Goal: Information Seeking & Learning: Check status

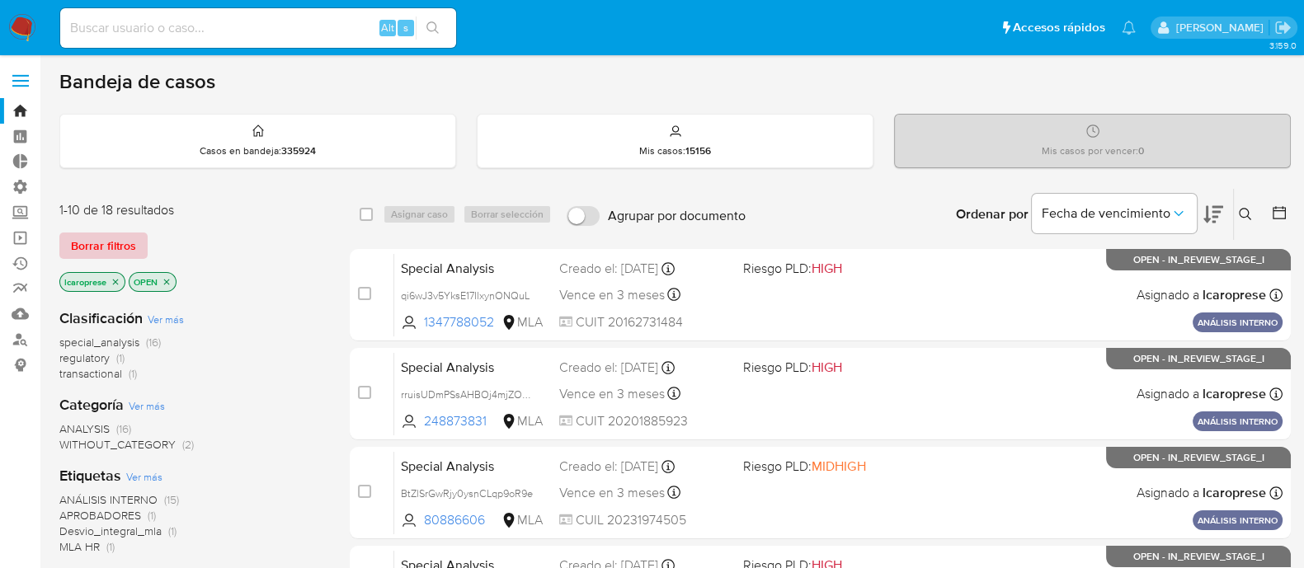
click at [112, 241] on span "Borrar filtros" at bounding box center [103, 245] width 65 height 23
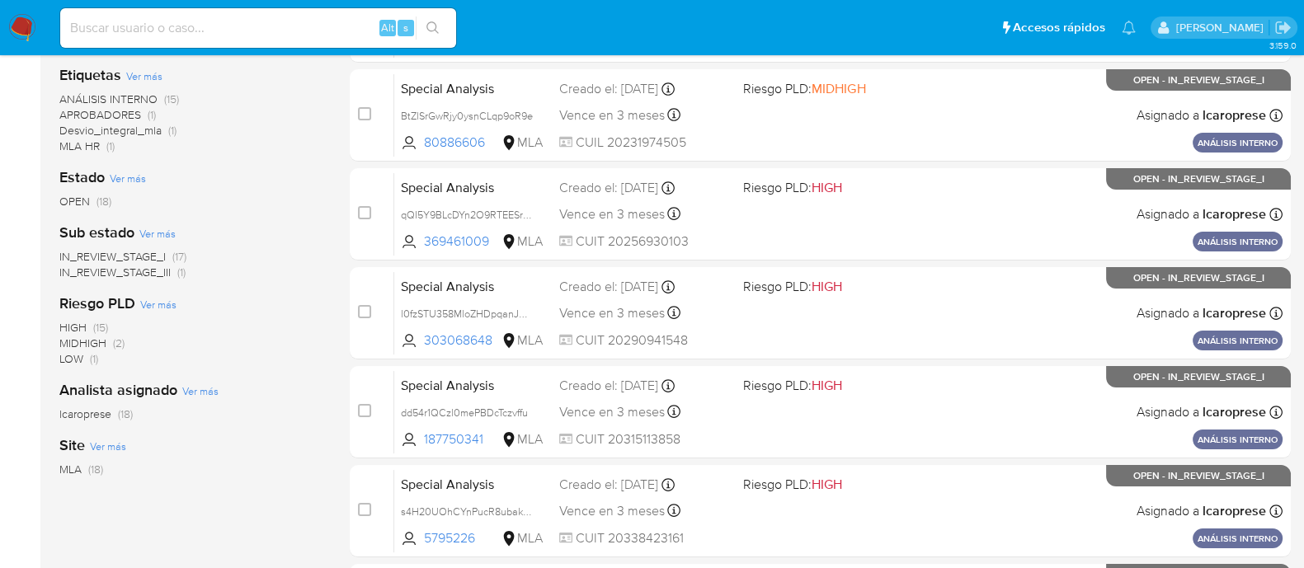
scroll to position [205, 0]
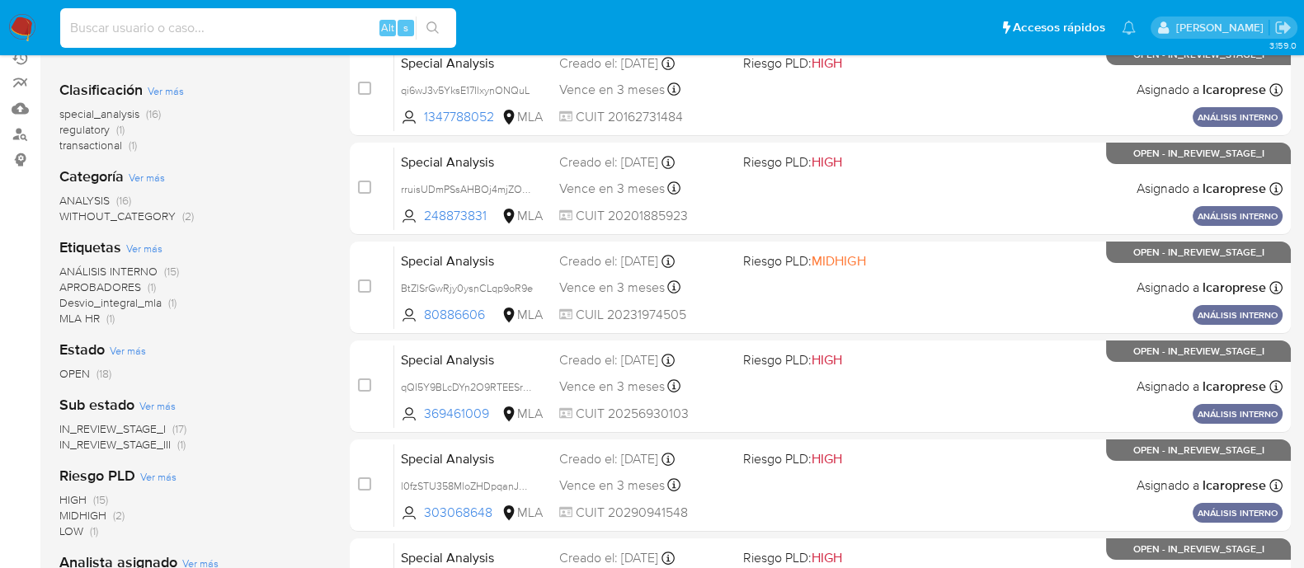
click at [309, 33] on input at bounding box center [258, 27] width 396 height 21
paste input "393405560"
type input "393405560"
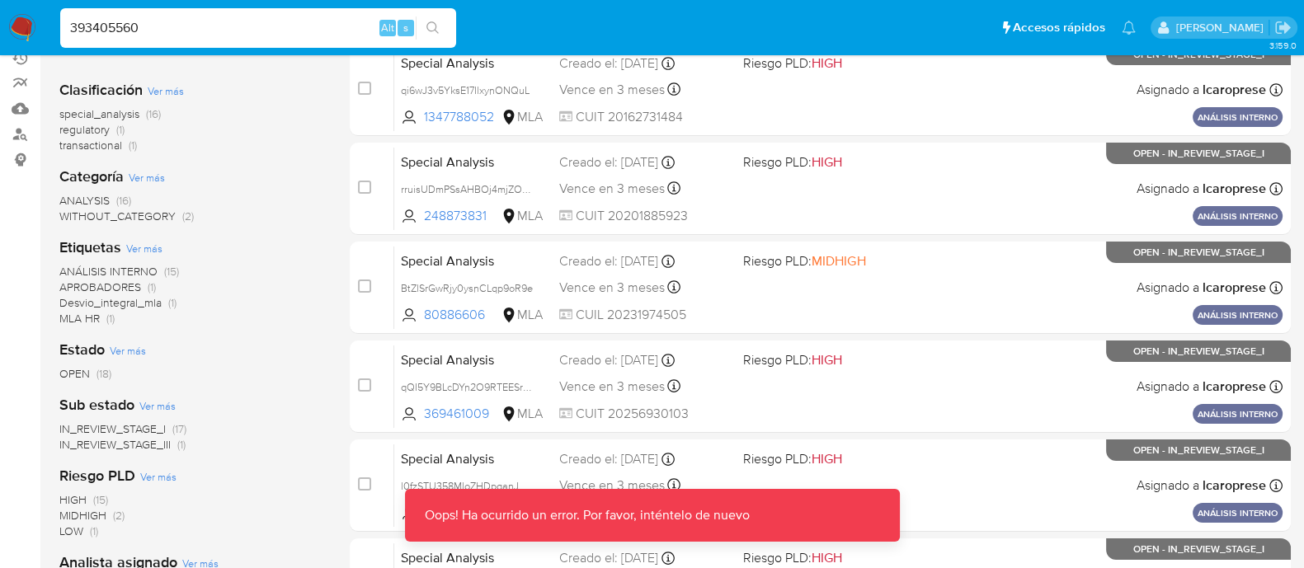
click at [311, 35] on input "393405560" at bounding box center [258, 27] width 396 height 21
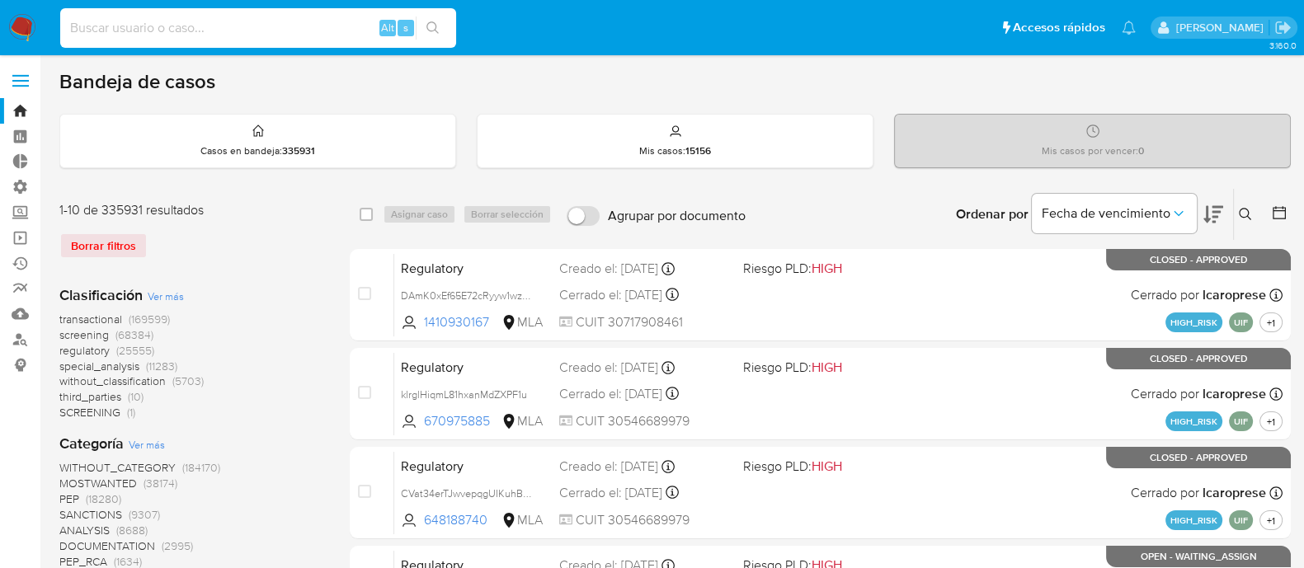
click at [205, 31] on input at bounding box center [258, 27] width 396 height 21
paste input "393405560"
type input "393405560"
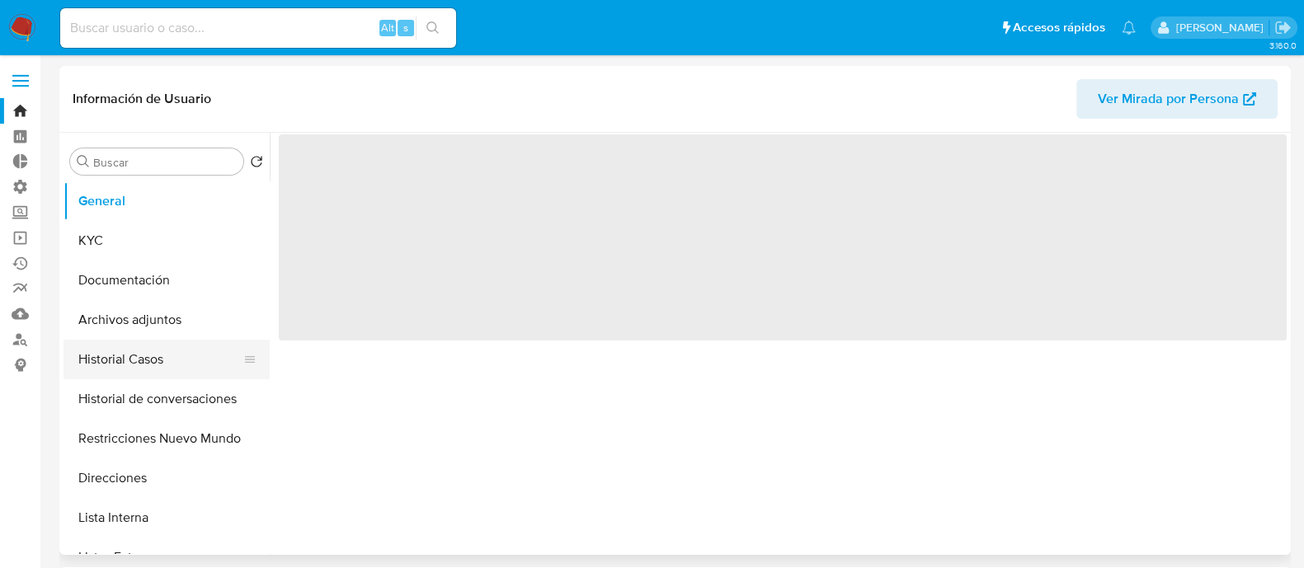
select select "10"
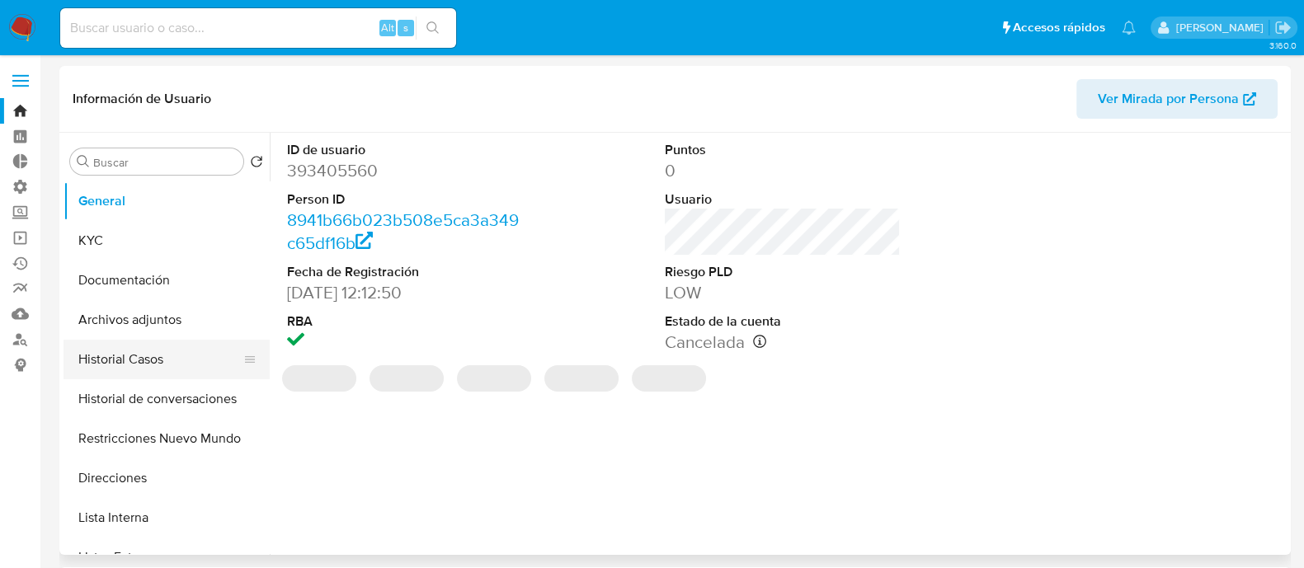
click at [170, 355] on button "Historial Casos" at bounding box center [160, 360] width 193 height 40
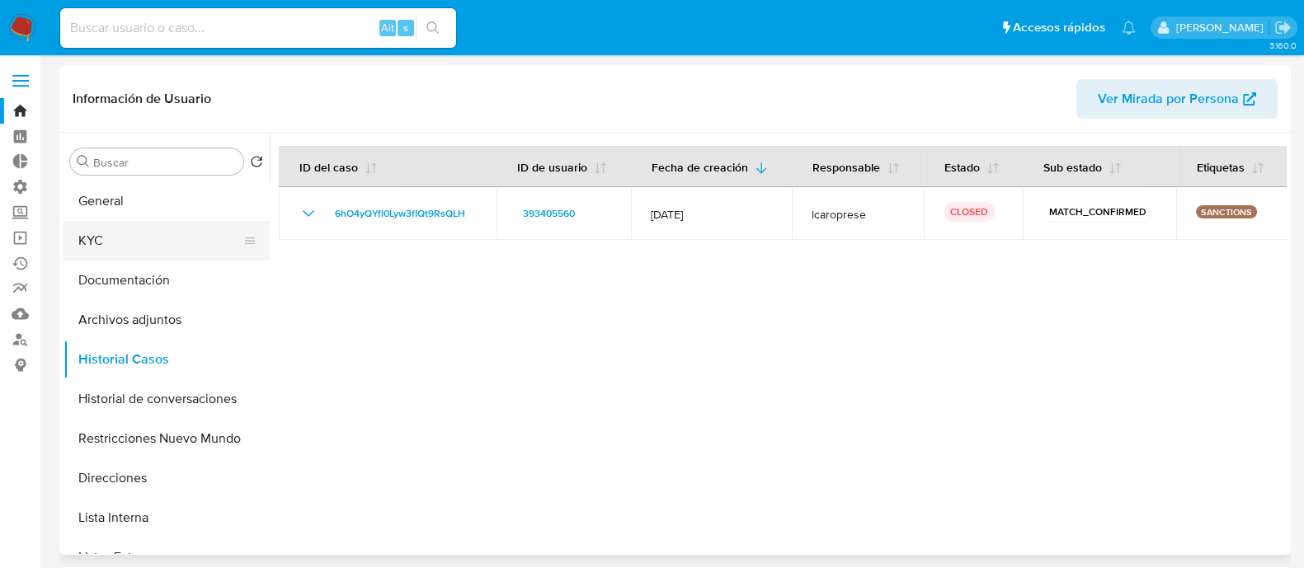
click at [127, 241] on button "KYC" at bounding box center [160, 241] width 193 height 40
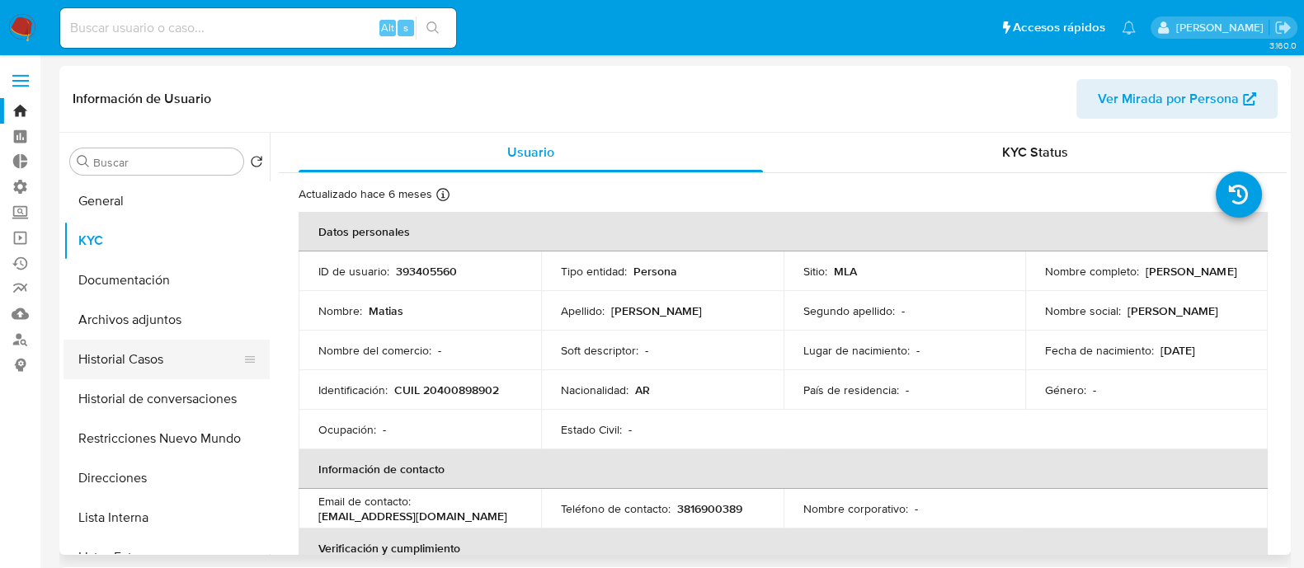
click at [139, 362] on button "Historial Casos" at bounding box center [160, 360] width 193 height 40
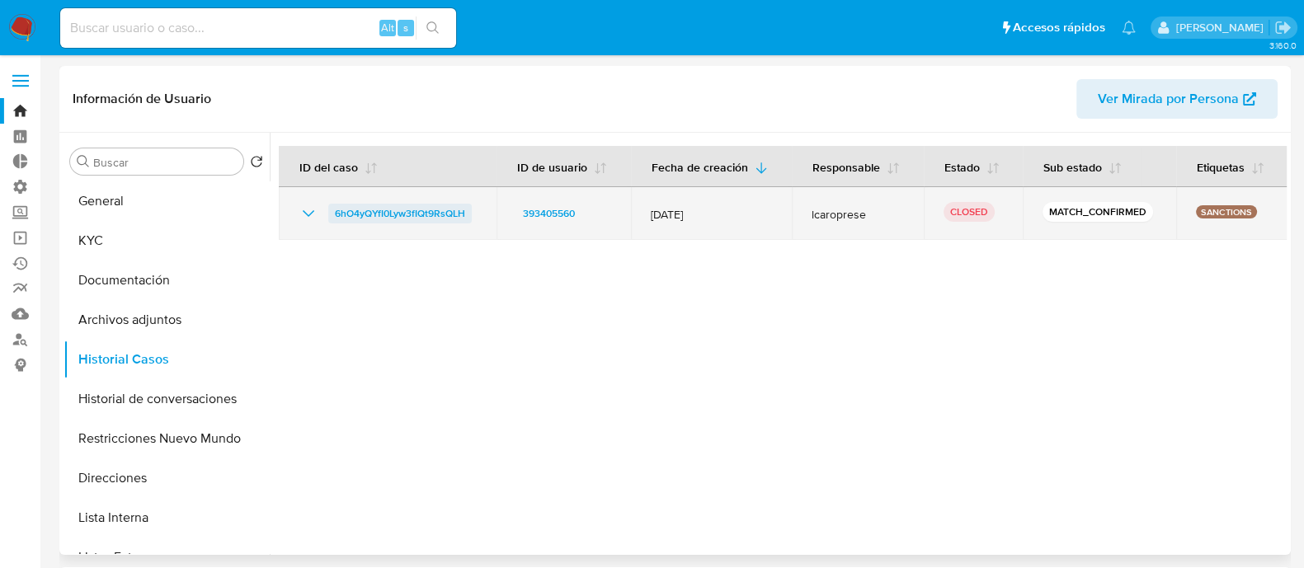
click at [394, 212] on span "6hO4yQYfI0Lyw3fIQt9RsQLH" at bounding box center [400, 214] width 130 height 20
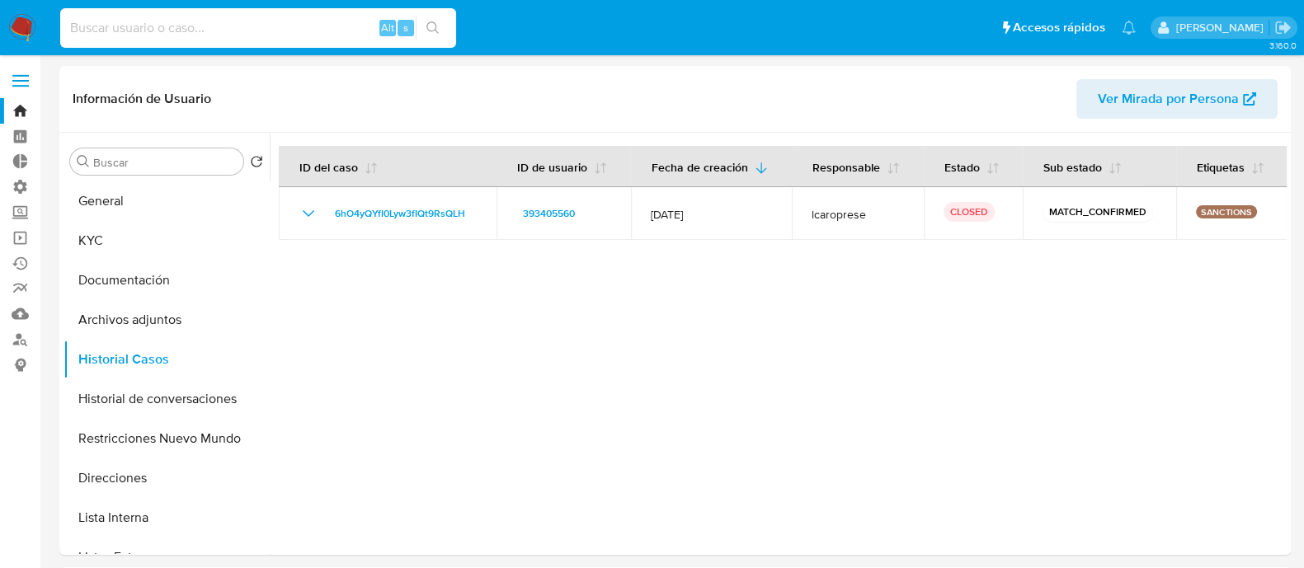
click at [332, 36] on input at bounding box center [258, 27] width 396 height 21
paste input "PykJ816WSIYI2ErhKbVqmIo1"
type input "PykJ816WSIYI2ErhKbVqmIo1"
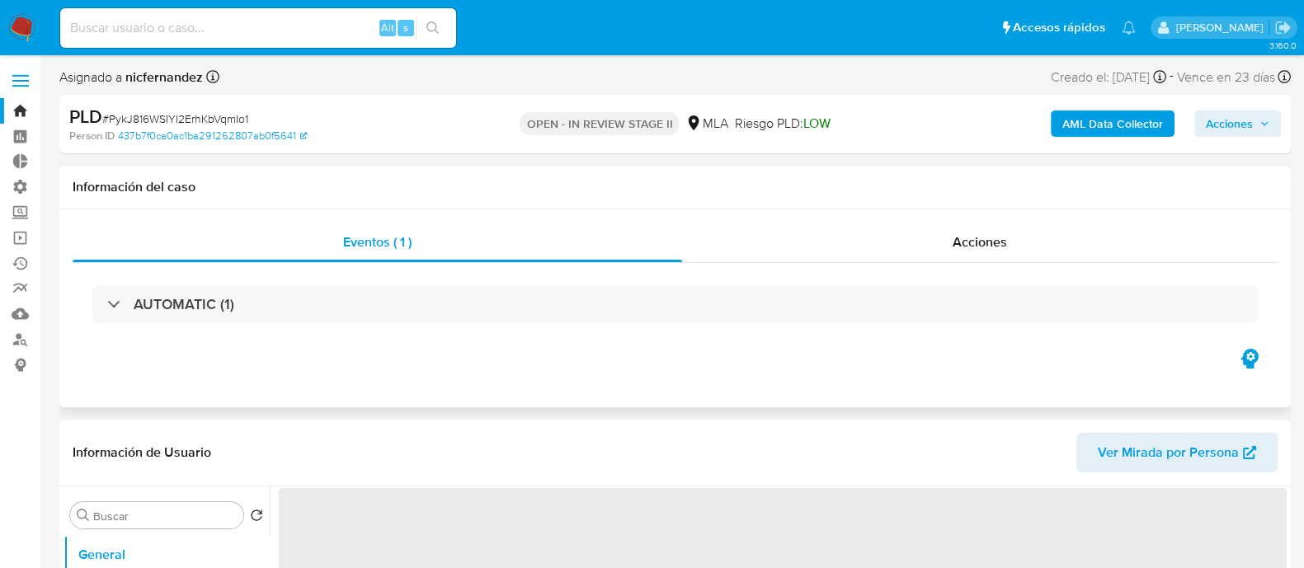
select select "10"
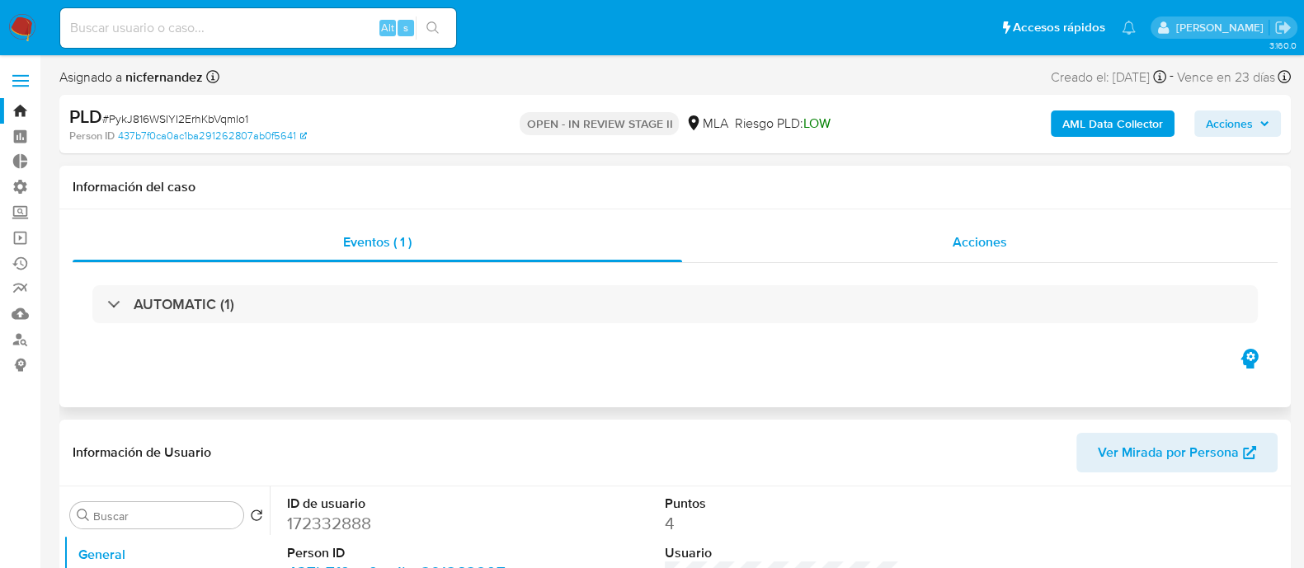
click at [807, 251] on div "Acciones" at bounding box center [979, 243] width 595 height 40
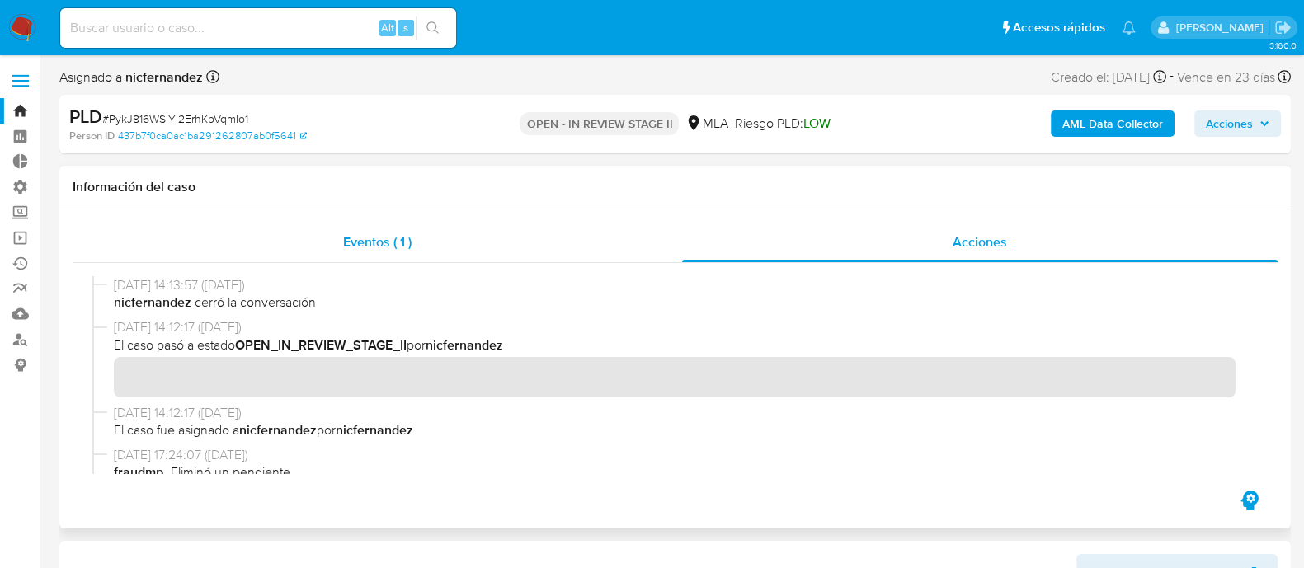
click at [419, 247] on div "Eventos ( 1 )" at bounding box center [378, 243] width 610 height 40
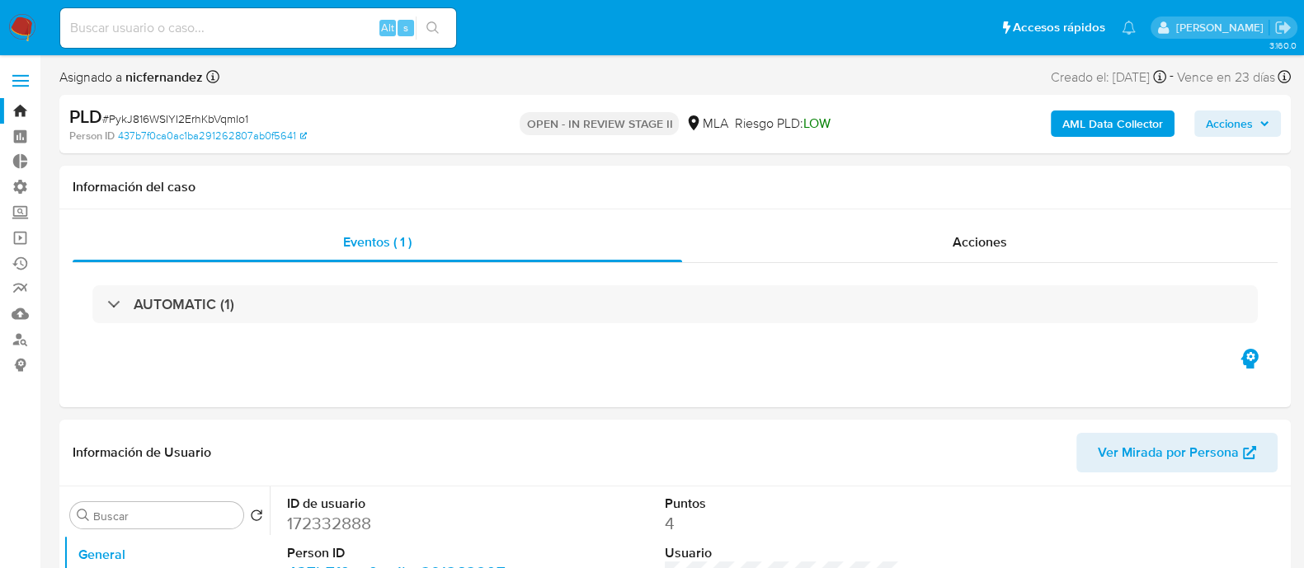
click at [205, 35] on input at bounding box center [258, 27] width 396 height 21
paste input "uXoAn0xMaYKH8UeqimlFEQ3y"
type input "uXoAn0xMaYKH8UeqimlFEQ3y"
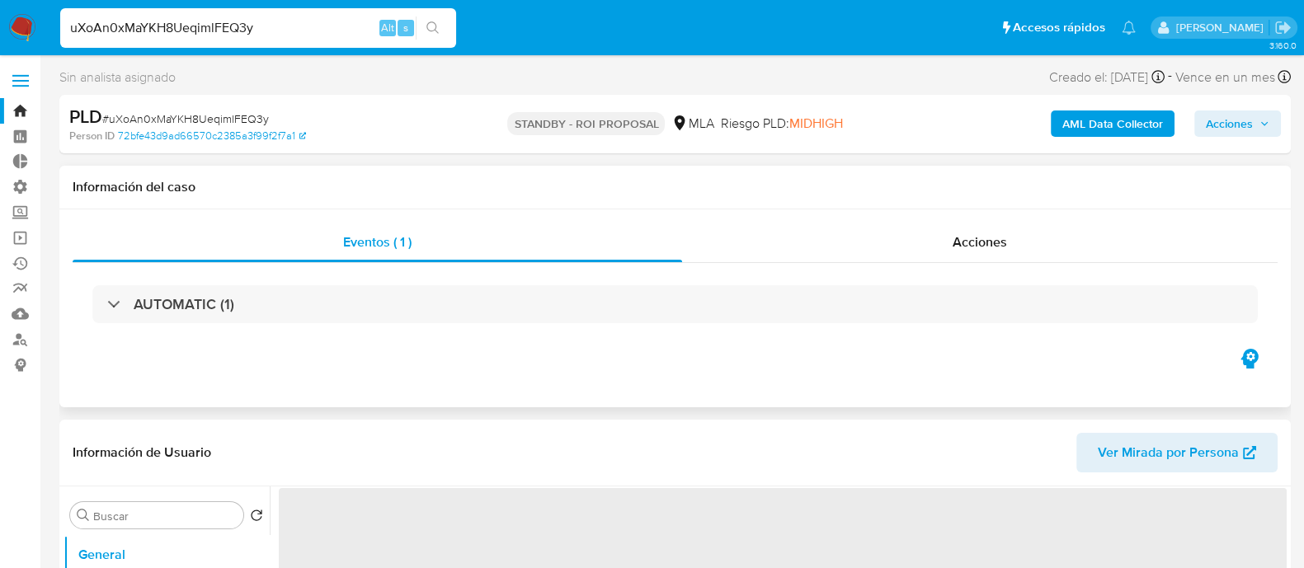
click at [924, 271] on div "AUTOMATIC (1)" at bounding box center [675, 304] width 1205 height 82
click at [921, 252] on div "Acciones" at bounding box center [979, 243] width 595 height 40
select select "10"
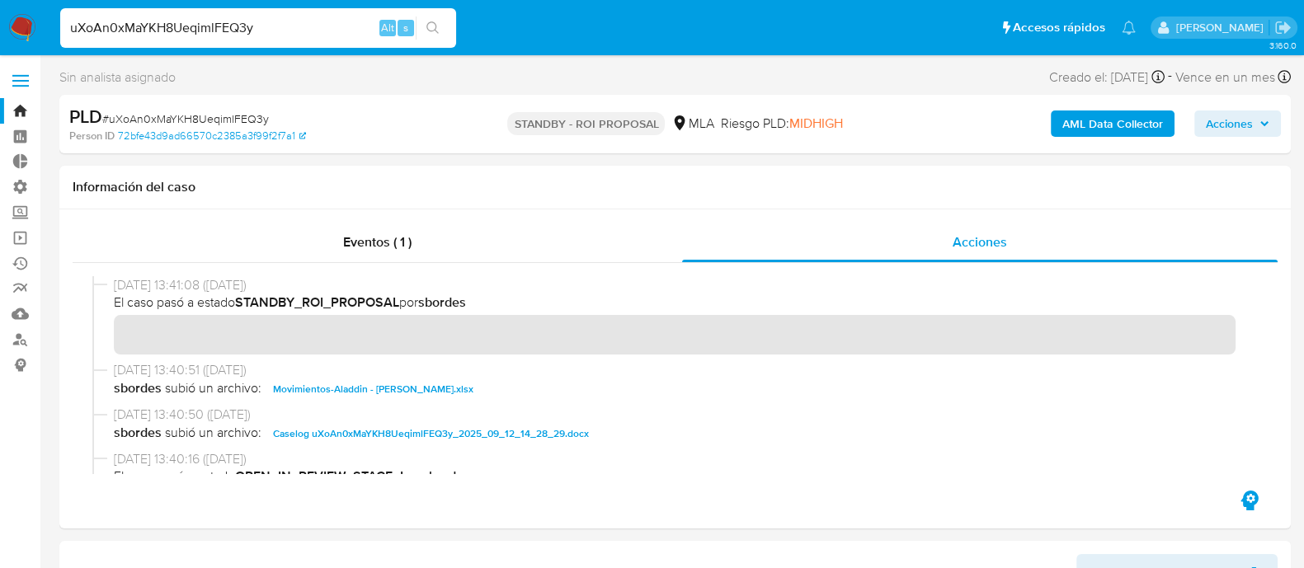
drag, startPoint x: 192, startPoint y: 31, endPoint x: 0, endPoint y: -33, distance: 202.7
paste input "9B11X0TllAoleRnsaLfuswbi"
type input "9B11X0TllAoleRnsaLfuswbi"
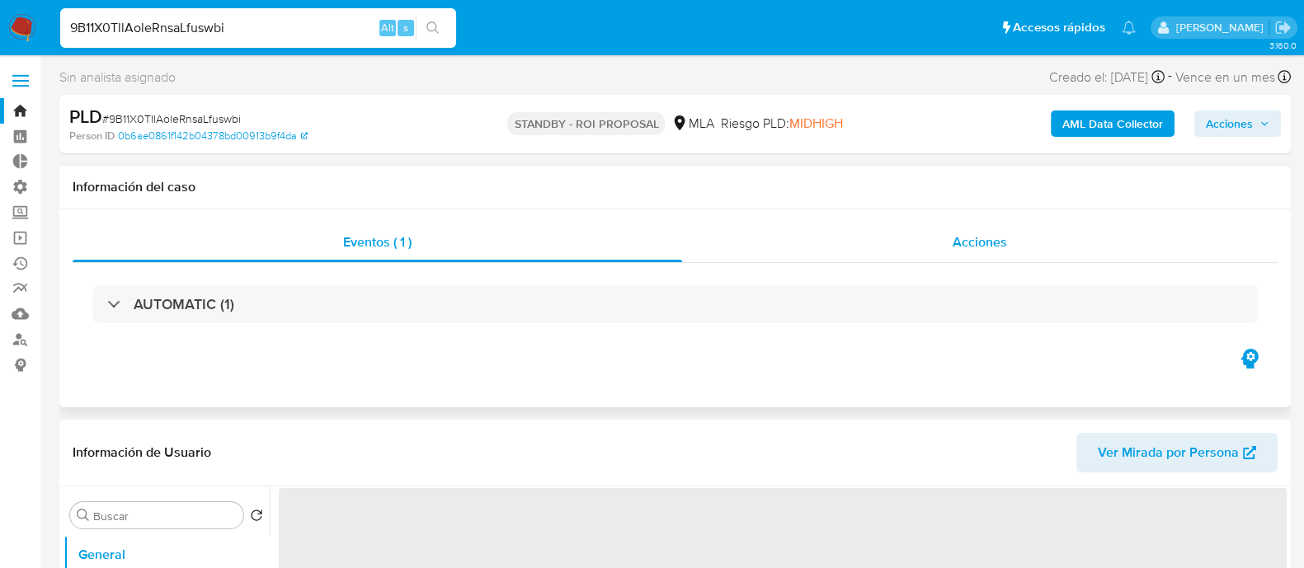
click at [827, 242] on div "Acciones" at bounding box center [979, 243] width 595 height 40
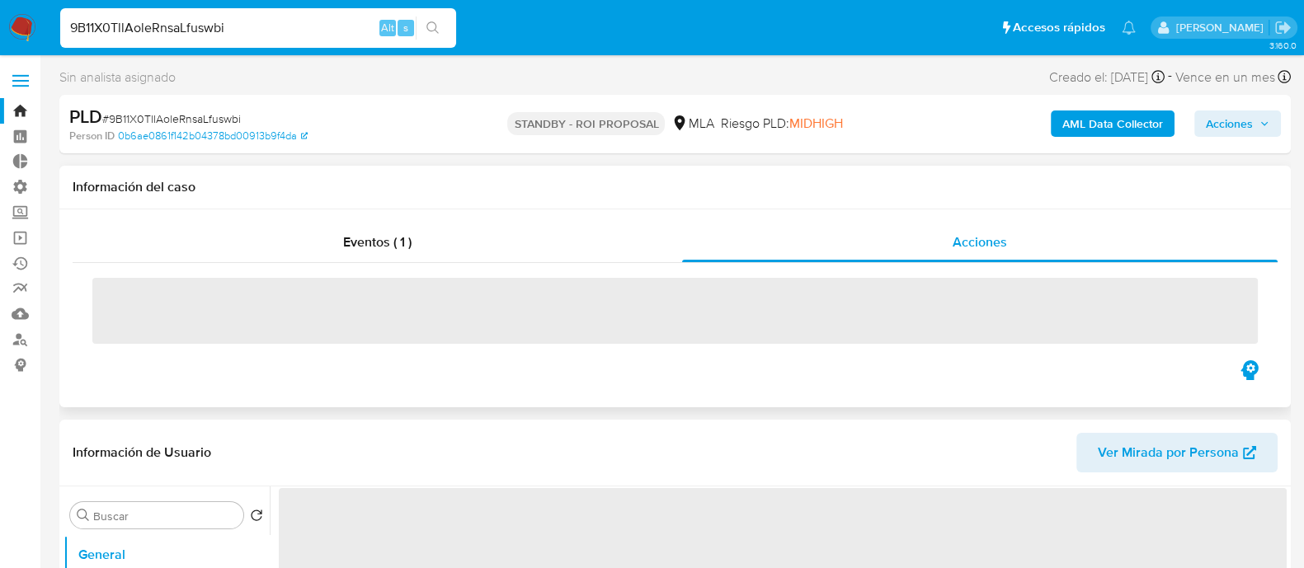
select select "10"
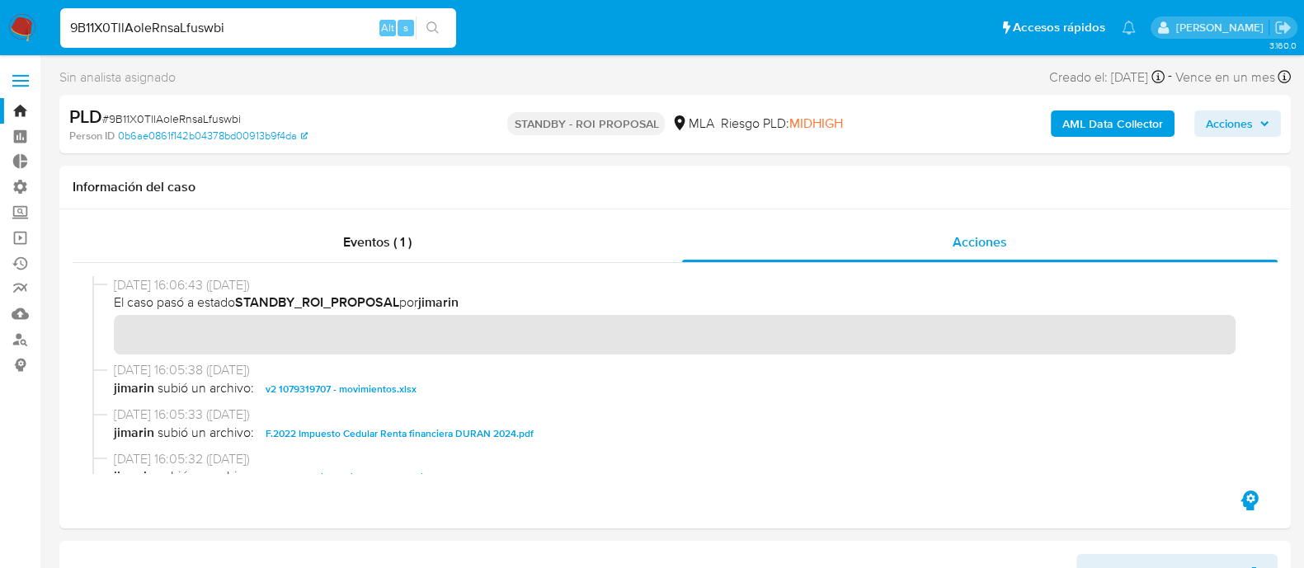
drag, startPoint x: 227, startPoint y: 29, endPoint x: 0, endPoint y: -9, distance: 230.0
paste input "uXoAn0xMaYKH8UeqimlFEQ3y"
type input "uXoAn0xMaYKH8UeqimlFEQ3y"
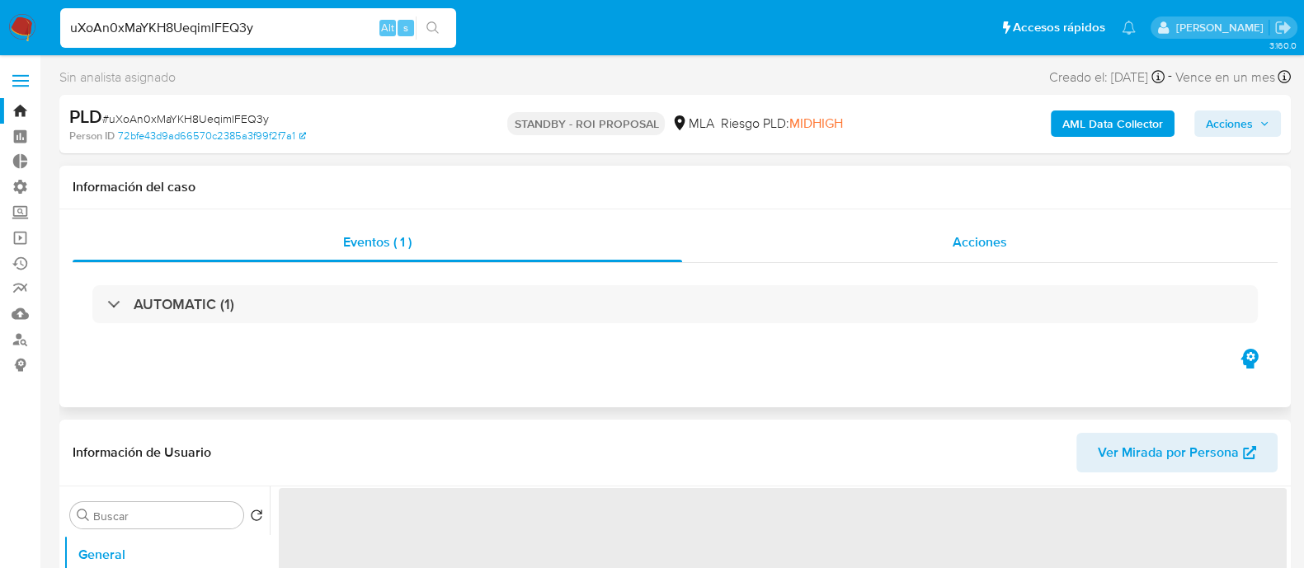
click at [804, 242] on div "Acciones" at bounding box center [979, 243] width 595 height 40
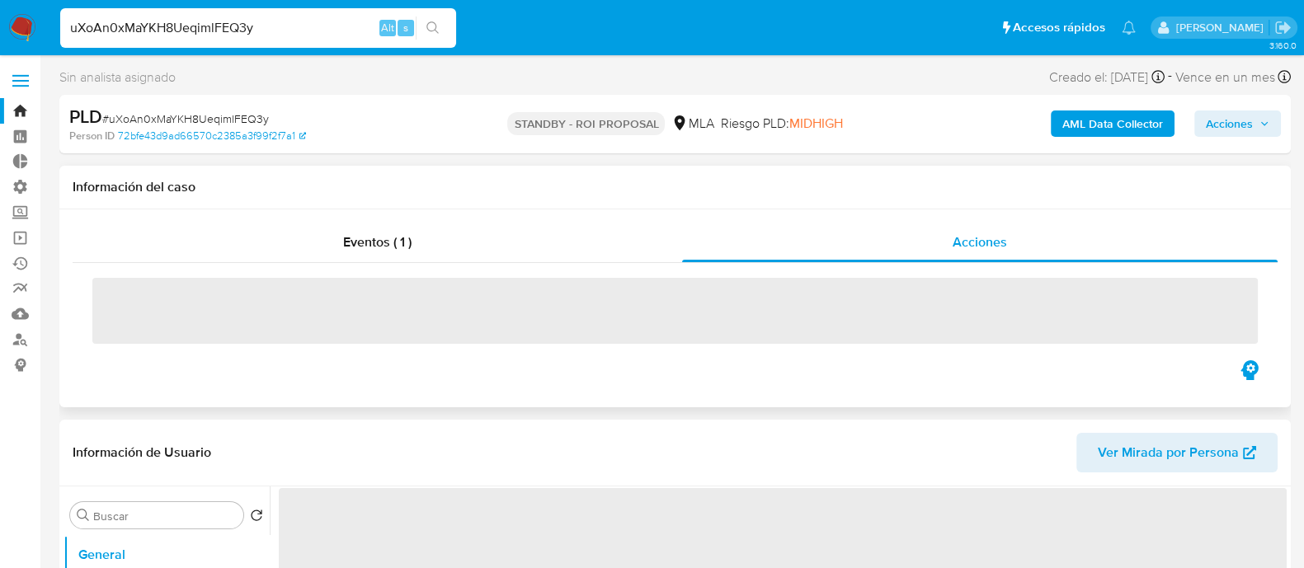
select select "10"
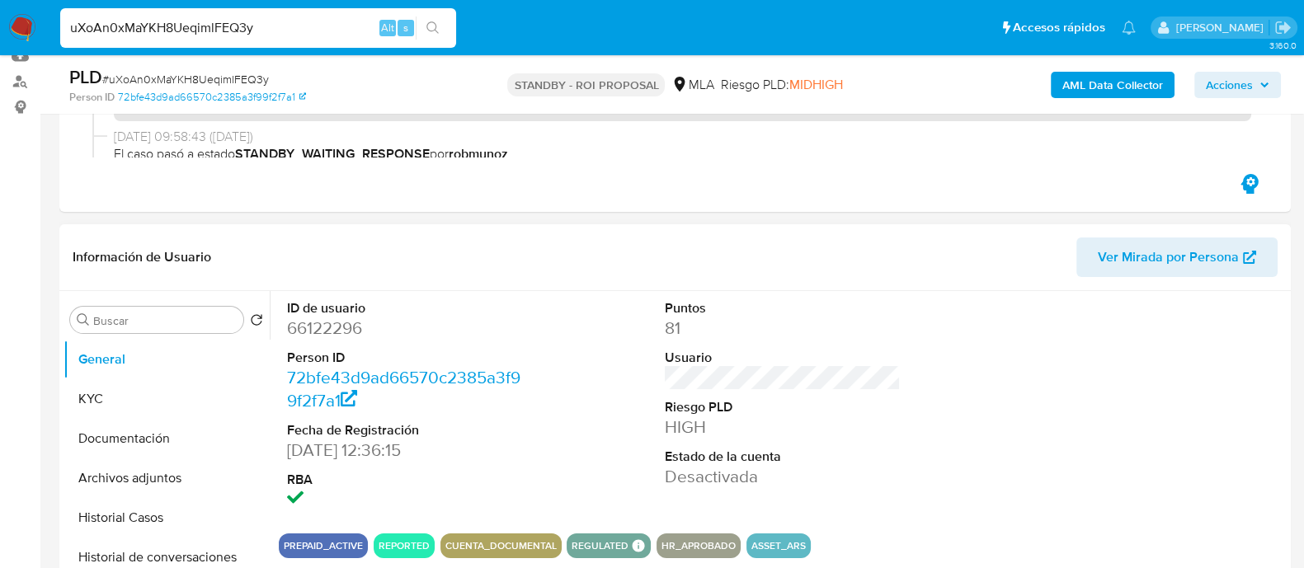
scroll to position [412, 0]
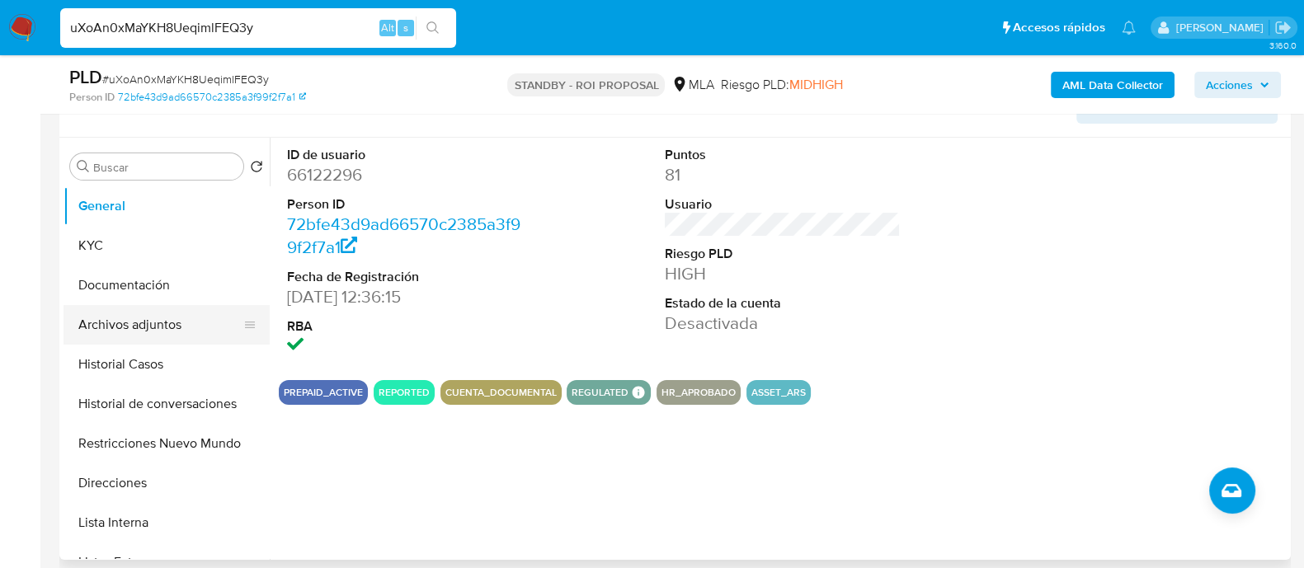
click at [191, 332] on button "Archivos adjuntos" at bounding box center [160, 325] width 193 height 40
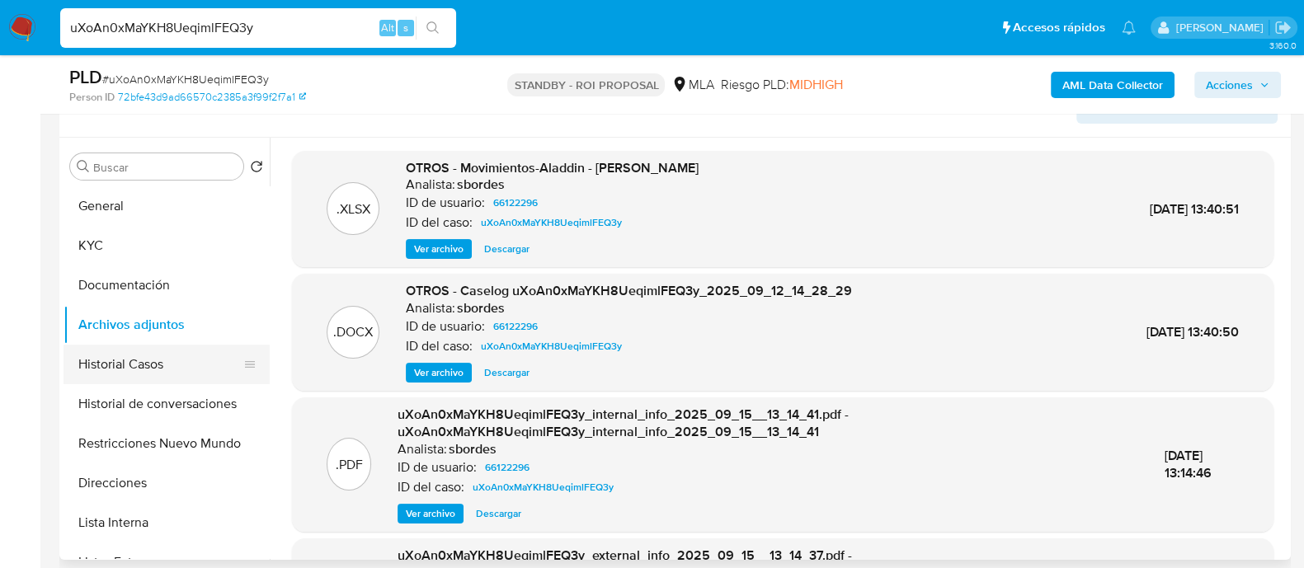
click at [144, 358] on button "Historial Casos" at bounding box center [160, 365] width 193 height 40
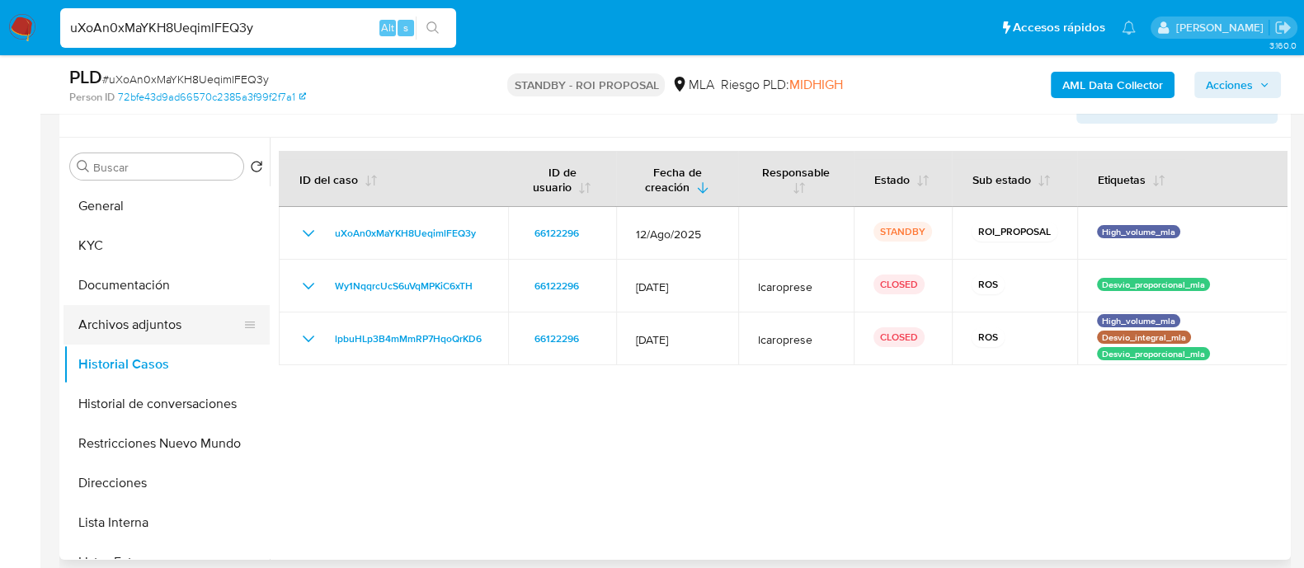
click at [147, 332] on button "Archivos adjuntos" at bounding box center [160, 325] width 193 height 40
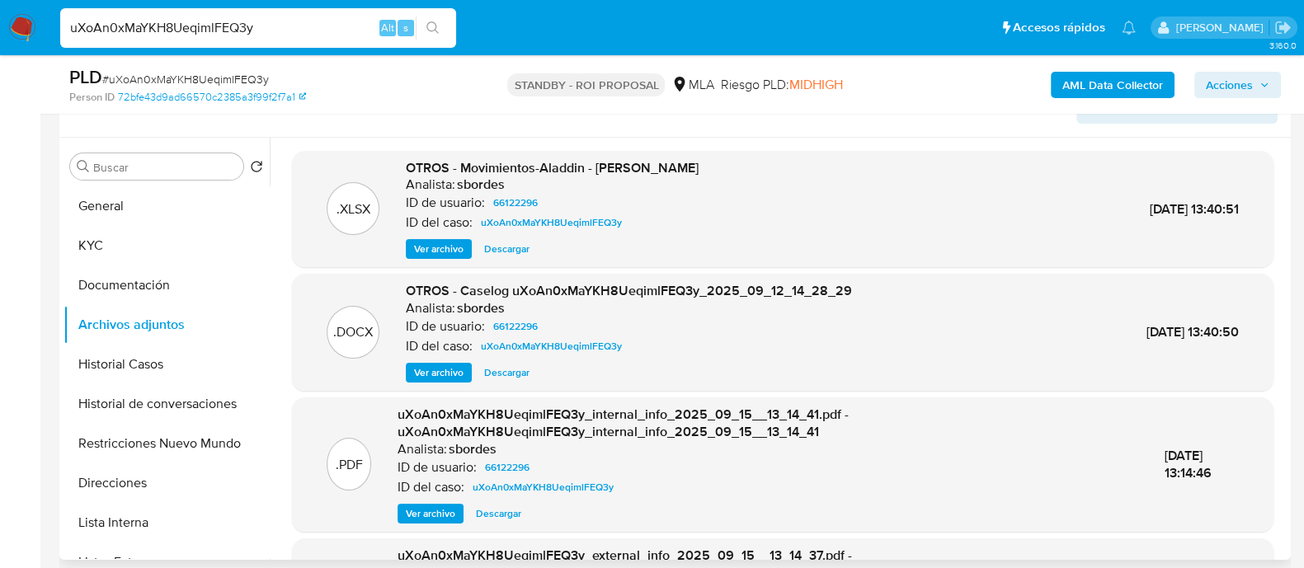
scroll to position [174, 0]
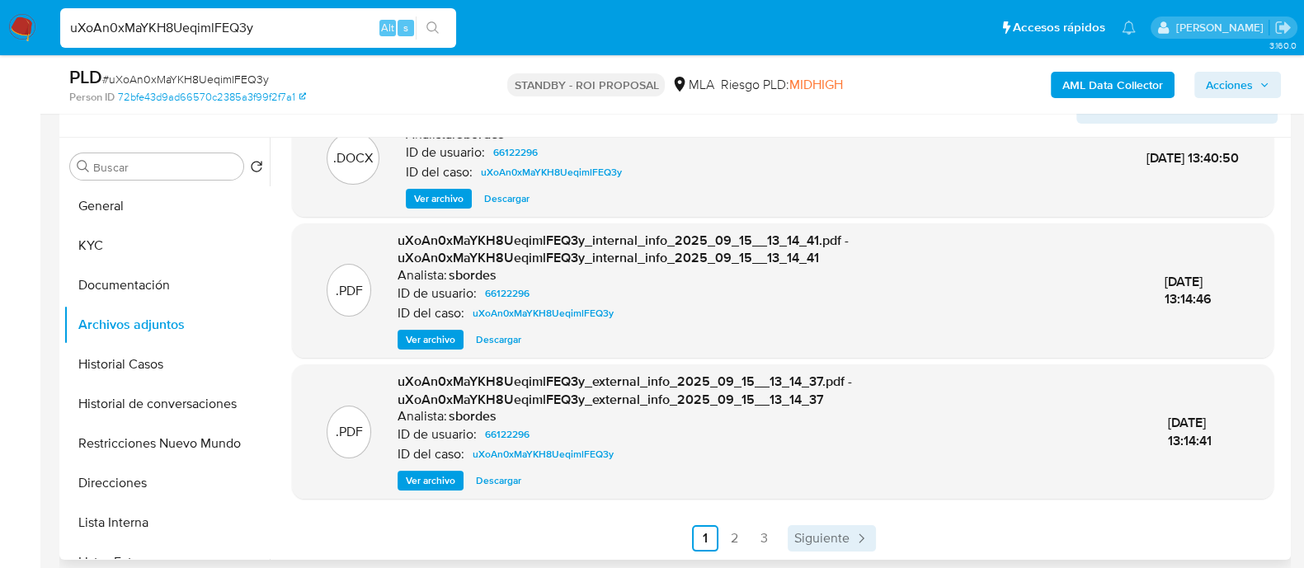
click at [840, 548] on link "Siguiente" at bounding box center [832, 538] width 88 height 26
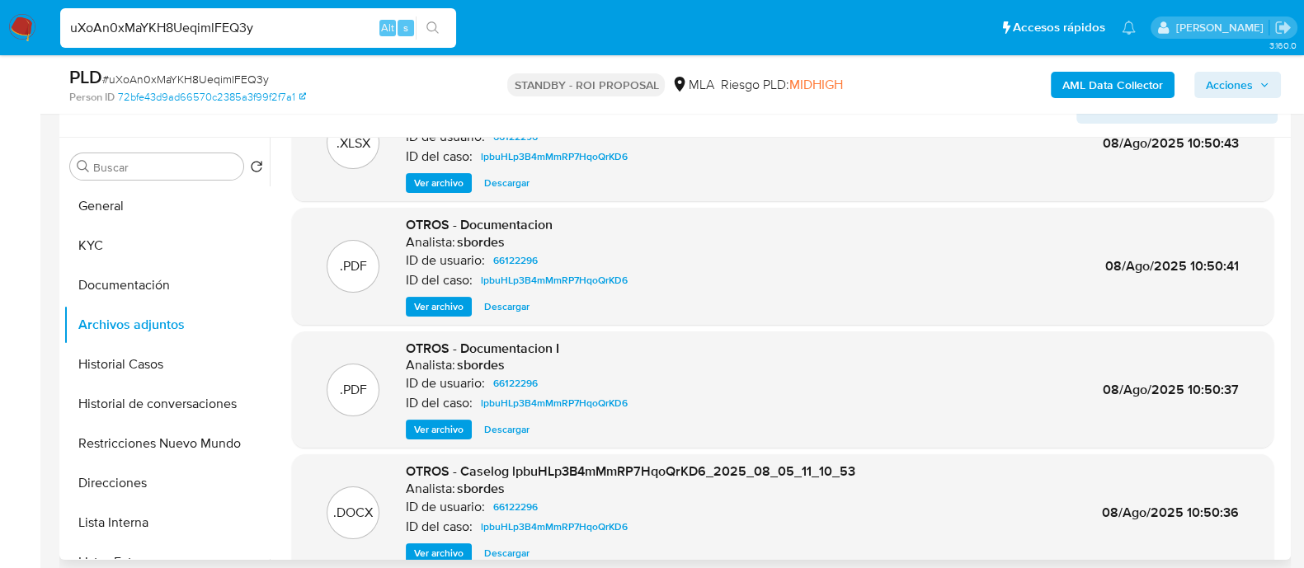
scroll to position [0, 0]
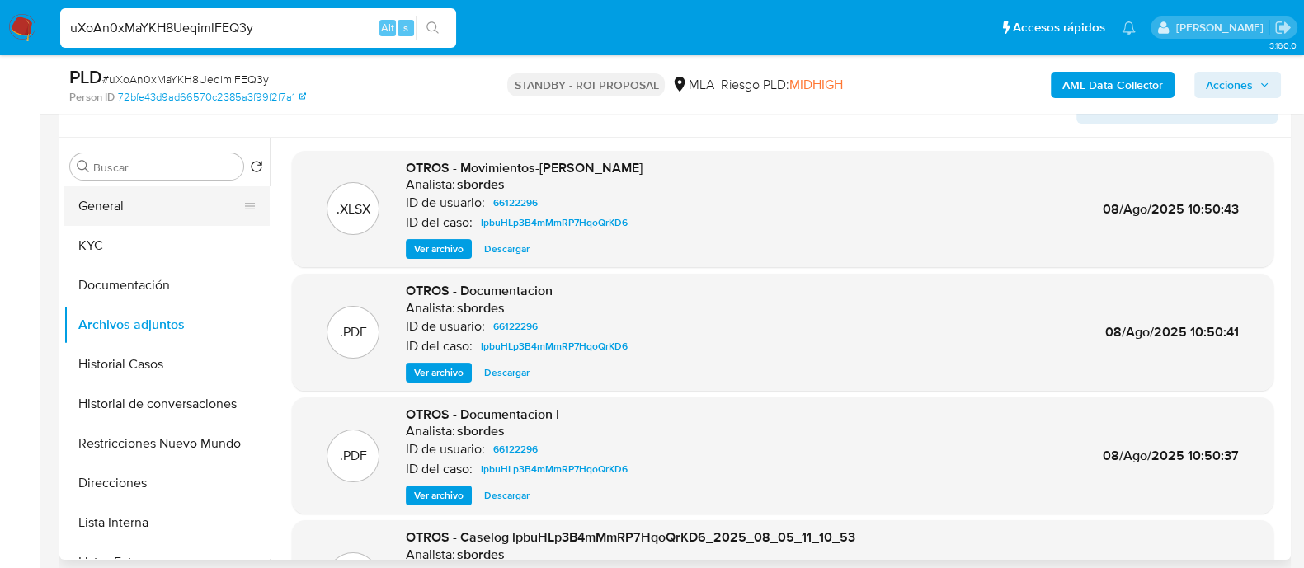
click at [177, 208] on button "General" at bounding box center [160, 206] width 193 height 40
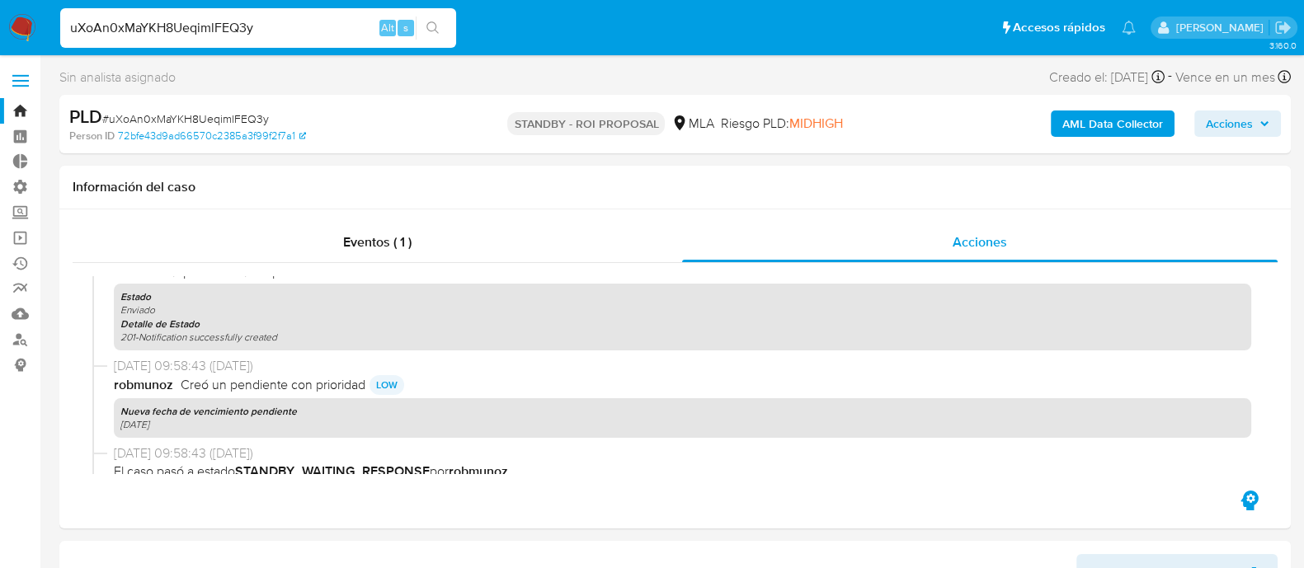
click at [15, 105] on link "Bandeja" at bounding box center [98, 111] width 196 height 26
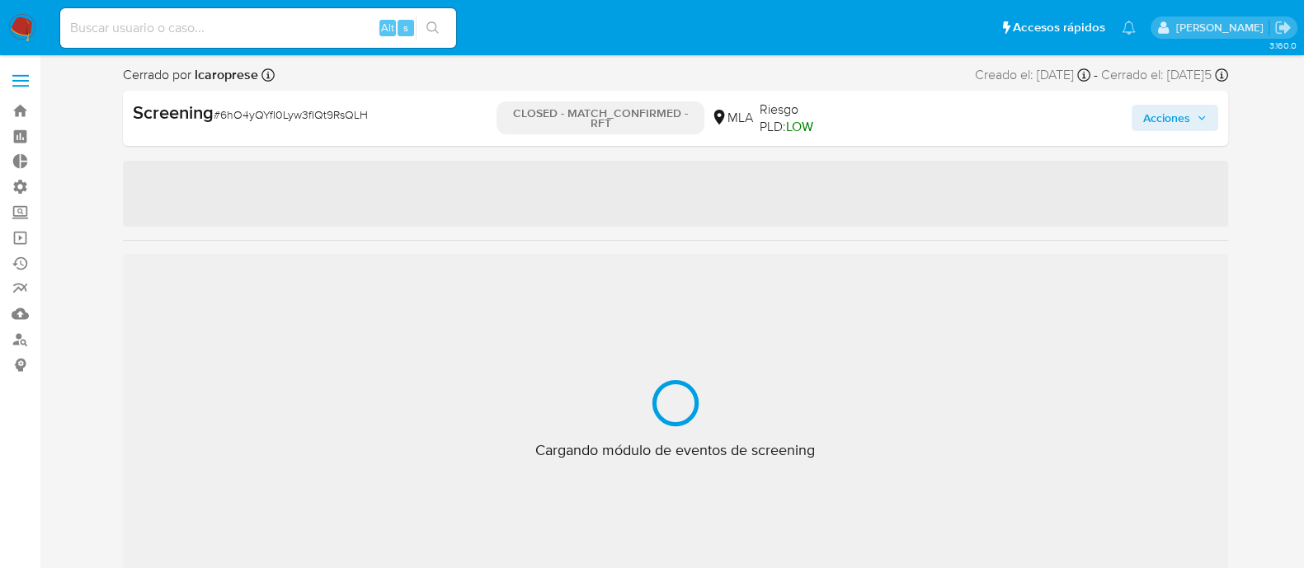
select select "10"
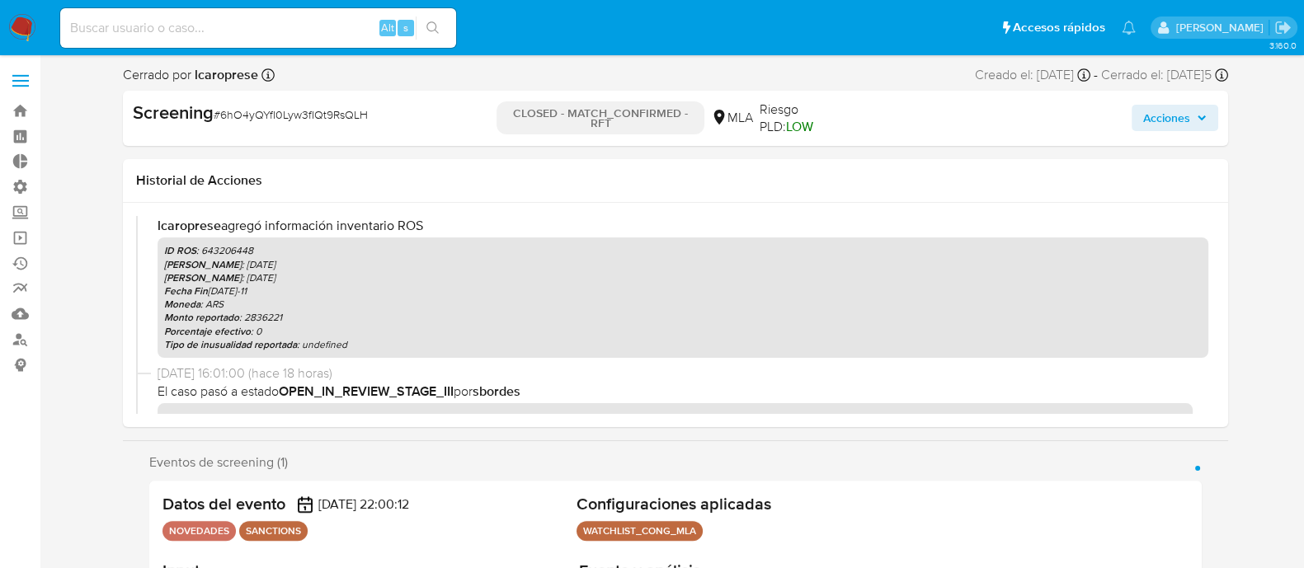
scroll to position [93, 0]
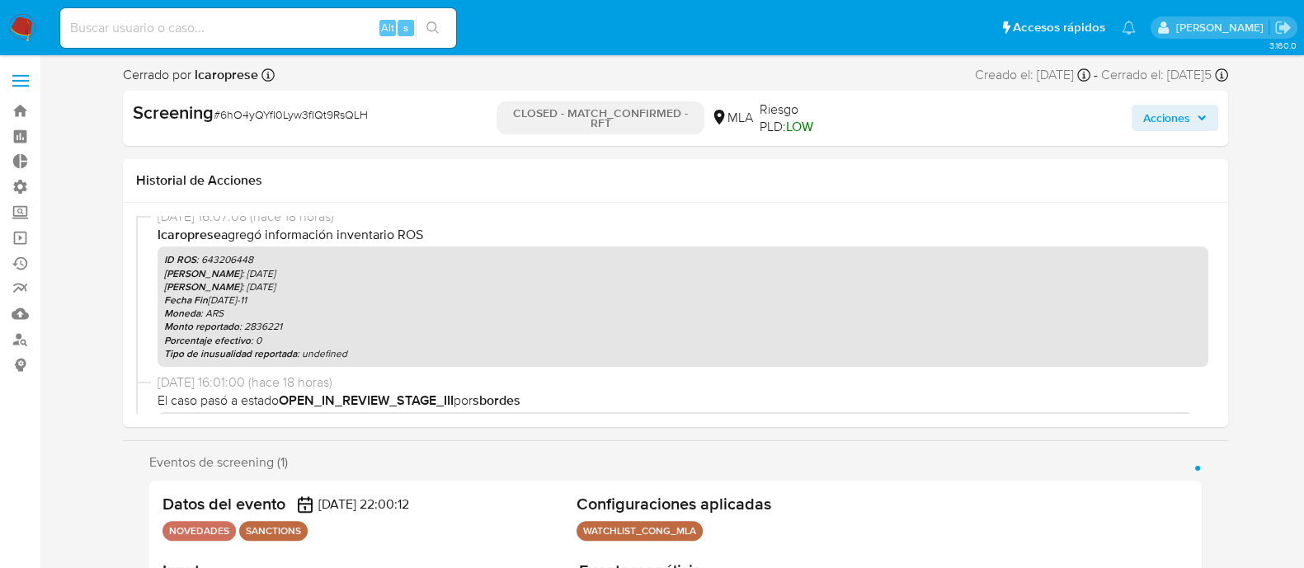
drag, startPoint x: 257, startPoint y: 222, endPoint x: 461, endPoint y: 247, distance: 205.2
click at [412, 239] on p "lcaroprese agregó información inventario ROS" at bounding box center [683, 235] width 1051 height 18
click at [461, 247] on div "ID ROS : 643206448 Fecha ROS : 2025-09-16 Fecha Inicio : 2024-10-23 Fecha Fin :…" at bounding box center [683, 307] width 1051 height 120
drag, startPoint x: 374, startPoint y: 228, endPoint x: 425, endPoint y: 235, distance: 50.7
click at [425, 235] on p "lcaroprese agregó información inventario ROS" at bounding box center [683, 235] width 1051 height 18
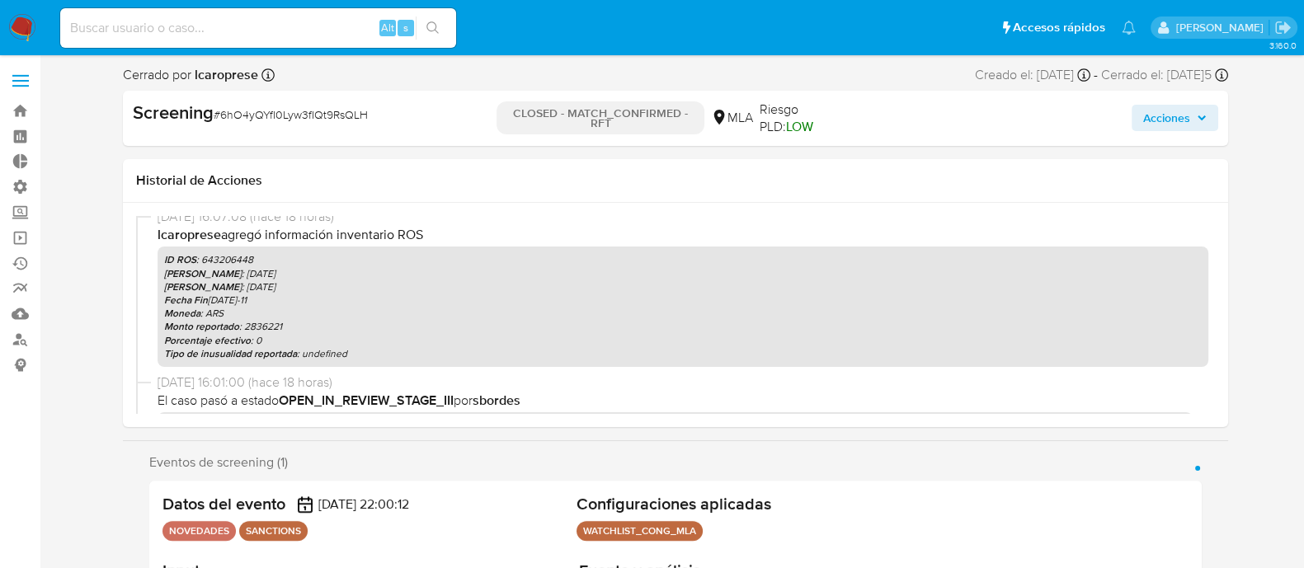
click at [418, 274] on p "Fecha ROS : 2025-09-16" at bounding box center [683, 273] width 1038 height 13
drag, startPoint x: 221, startPoint y: 249, endPoint x: 238, endPoint y: 252, distance: 16.8
click at [238, 252] on div "ID ROS : 643206448 Fecha ROS : 2025-09-16 Fecha Inicio : 2024-10-23 Fecha Fin :…" at bounding box center [683, 307] width 1051 height 120
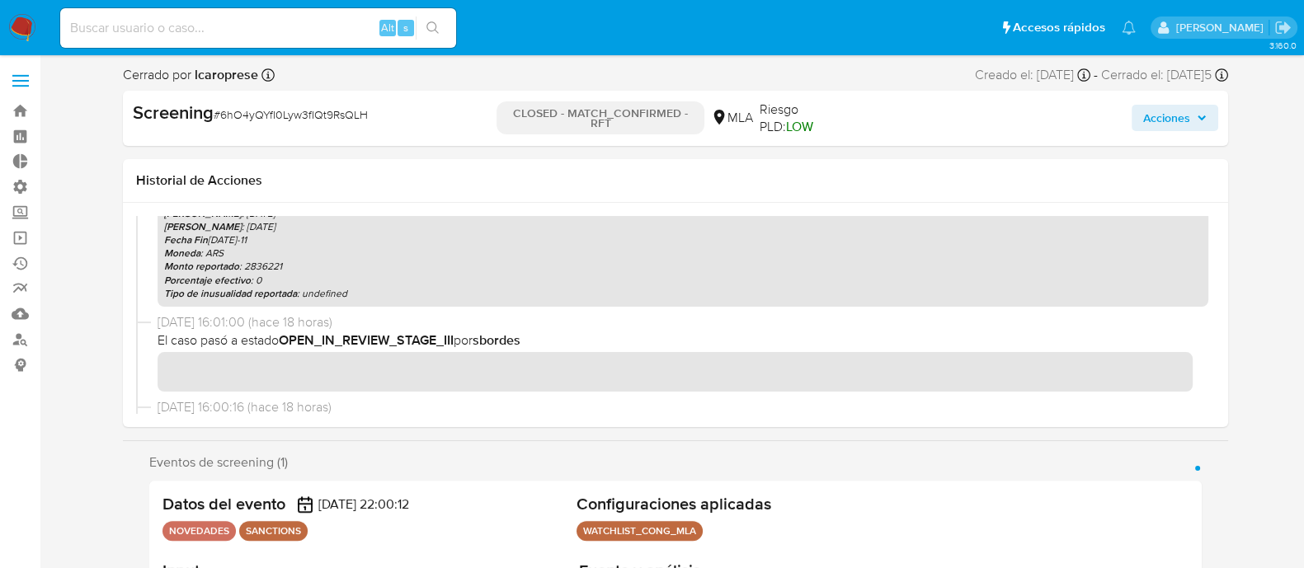
scroll to position [50, 0]
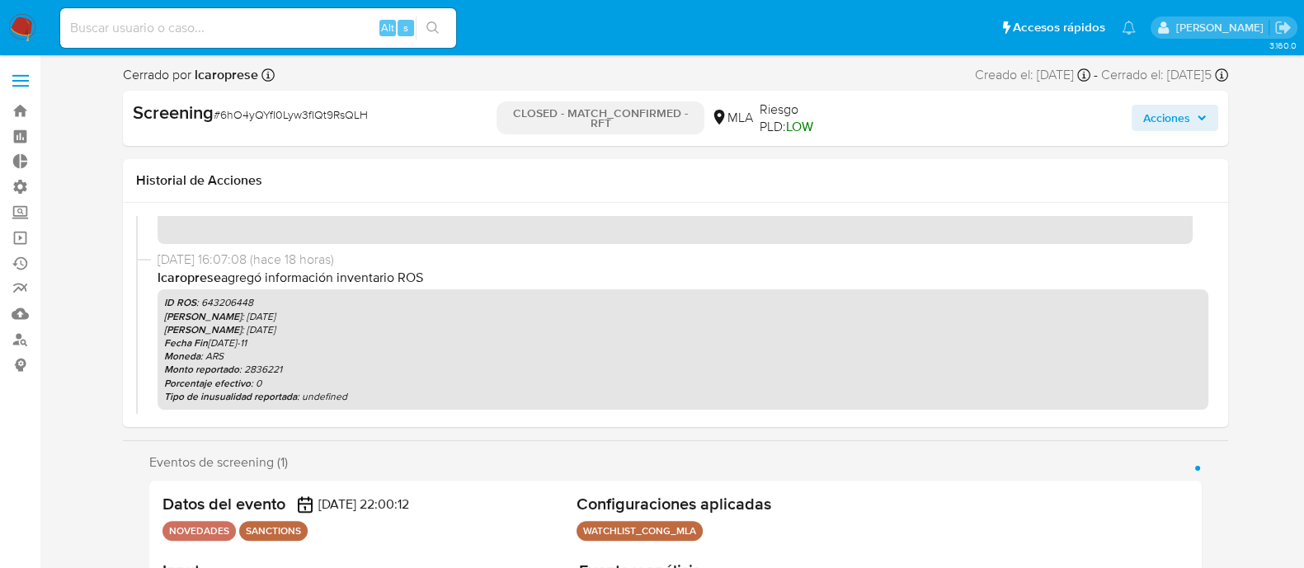
click at [355, 333] on p "Fecha Inicio : 2024-10-23" at bounding box center [683, 329] width 1038 height 13
click at [229, 279] on p "lcaroprese agregó información inventario ROS" at bounding box center [683, 278] width 1051 height 18
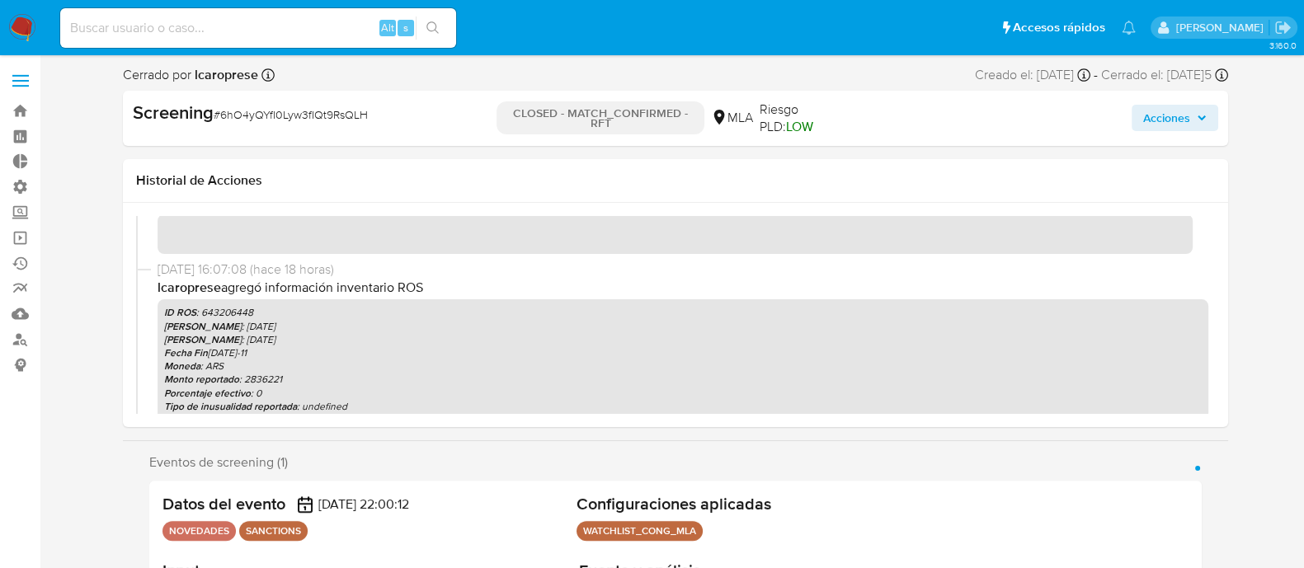
scroll to position [0, 0]
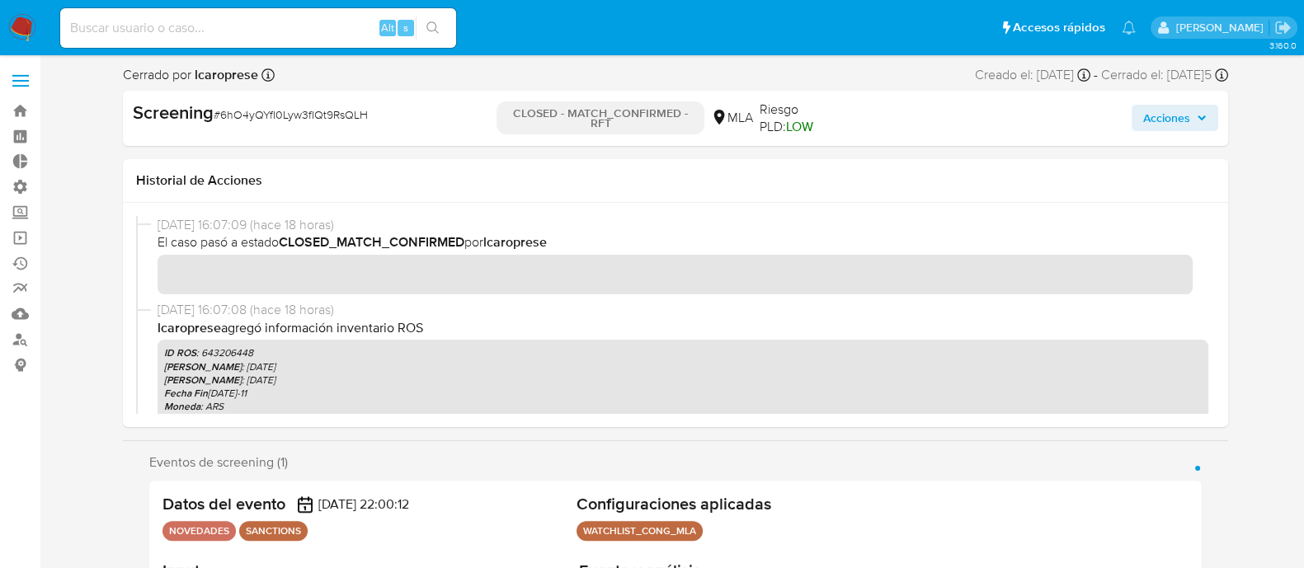
drag, startPoint x: 224, startPoint y: 220, endPoint x: 257, endPoint y: 219, distance: 33.8
click at [257, 219] on div "16/09/2025 16:07:09 (hace 18 horas) El caso pasó a estado CLOSED_MATCH_CONFIRME…" at bounding box center [675, 315] width 1079 height 198
click at [314, 379] on p "Fecha Inicio : 2024-10-23" at bounding box center [683, 380] width 1038 height 13
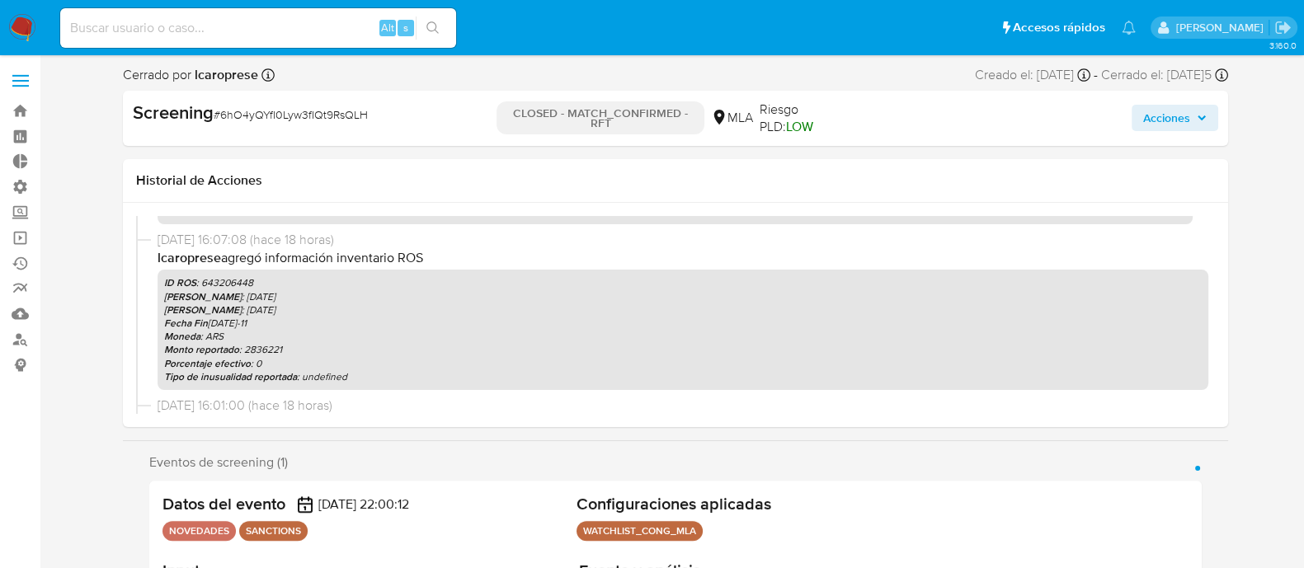
scroll to position [102, 0]
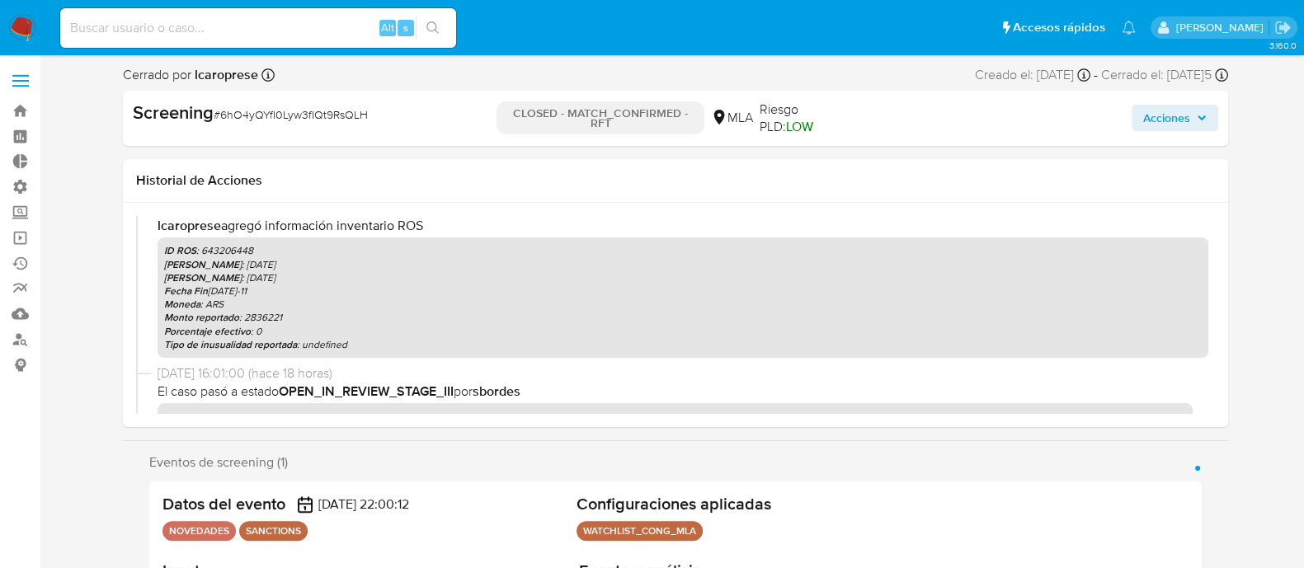
drag, startPoint x: 335, startPoint y: 341, endPoint x: 290, endPoint y: 327, distance: 47.5
click at [203, 280] on div "ID ROS : 643206448 Fecha ROS : 2025-09-16 Fecha Inicio : 2024-10-23 Fecha Fin :…" at bounding box center [683, 298] width 1051 height 120
click at [338, 339] on p "Tipo de inusualidad reportada : undefined" at bounding box center [683, 344] width 1038 height 13
drag, startPoint x: 346, startPoint y: 346, endPoint x: 304, endPoint y: 345, distance: 42.1
click at [304, 345] on p "Tipo de inusualidad reportada : undefined" at bounding box center [683, 344] width 1038 height 13
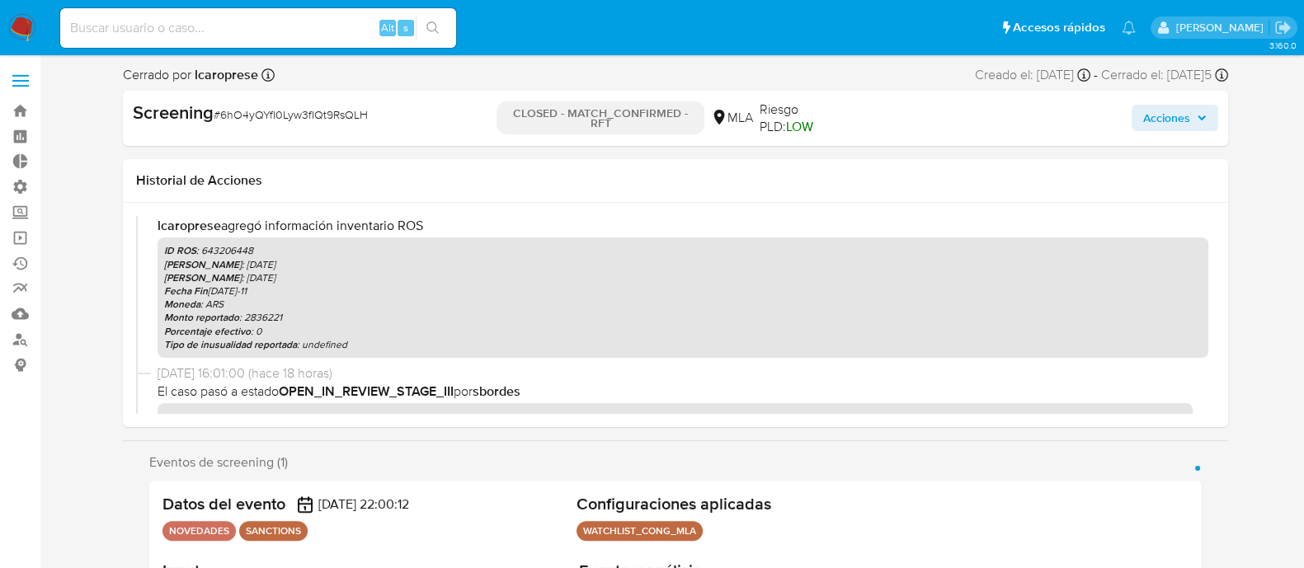
drag, startPoint x: 218, startPoint y: 341, endPoint x: 295, endPoint y: 336, distance: 77.7
click at [295, 338] on p "Tipo de inusualidad reportada : undefined" at bounding box center [683, 344] width 1038 height 13
click at [297, 354] on div "ID ROS : 643206448 Fecha ROS : 2025-09-16 Fecha Inicio : 2024-10-23 Fecha Fin :…" at bounding box center [683, 298] width 1051 height 120
drag, startPoint x: 345, startPoint y: 365, endPoint x: 324, endPoint y: 349, distance: 25.9
click at [343, 365] on span "16/09/2025 16:01:00 (hace 18 horas)" at bounding box center [683, 374] width 1051 height 18
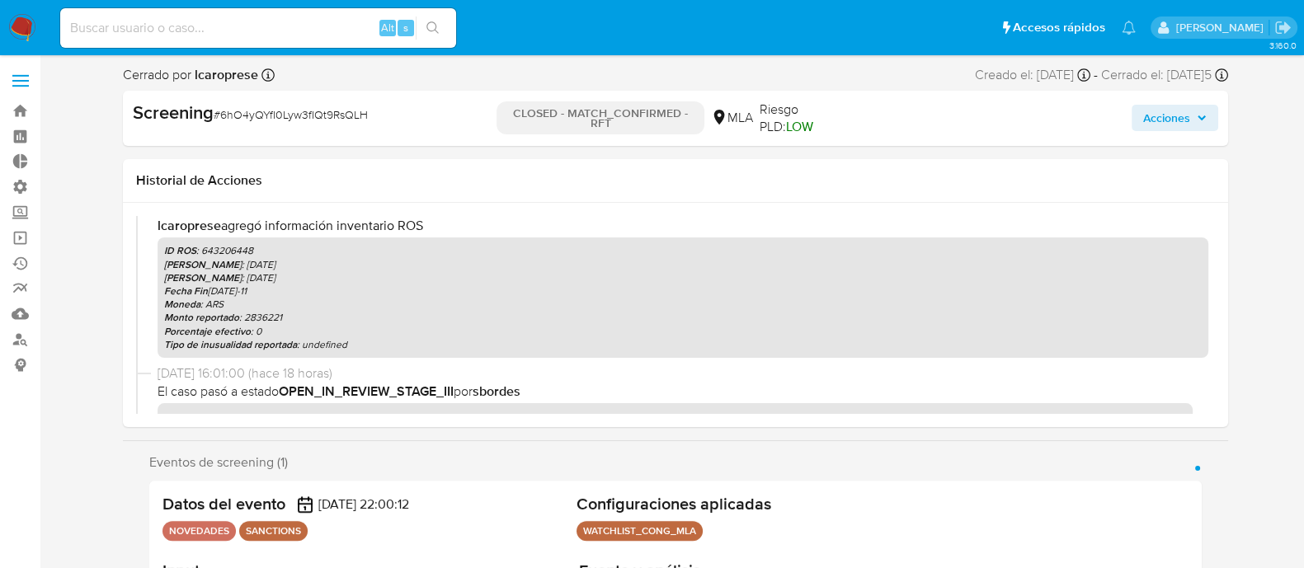
drag, startPoint x: 304, startPoint y: 344, endPoint x: 403, endPoint y: 332, distance: 99.7
click at [403, 332] on div "ID ROS : 643206448 Fecha ROS : 2025-09-16 Fecha Inicio : 2024-10-23 Fecha Fin :…" at bounding box center [683, 298] width 1051 height 120
click at [400, 346] on p "Tipo de inusualidad reportada : undefined" at bounding box center [683, 344] width 1038 height 13
click at [351, 338] on p "Tipo de inusualidad reportada : undefined" at bounding box center [683, 344] width 1038 height 13
drag, startPoint x: 299, startPoint y: 346, endPoint x: 351, endPoint y: 344, distance: 52.0
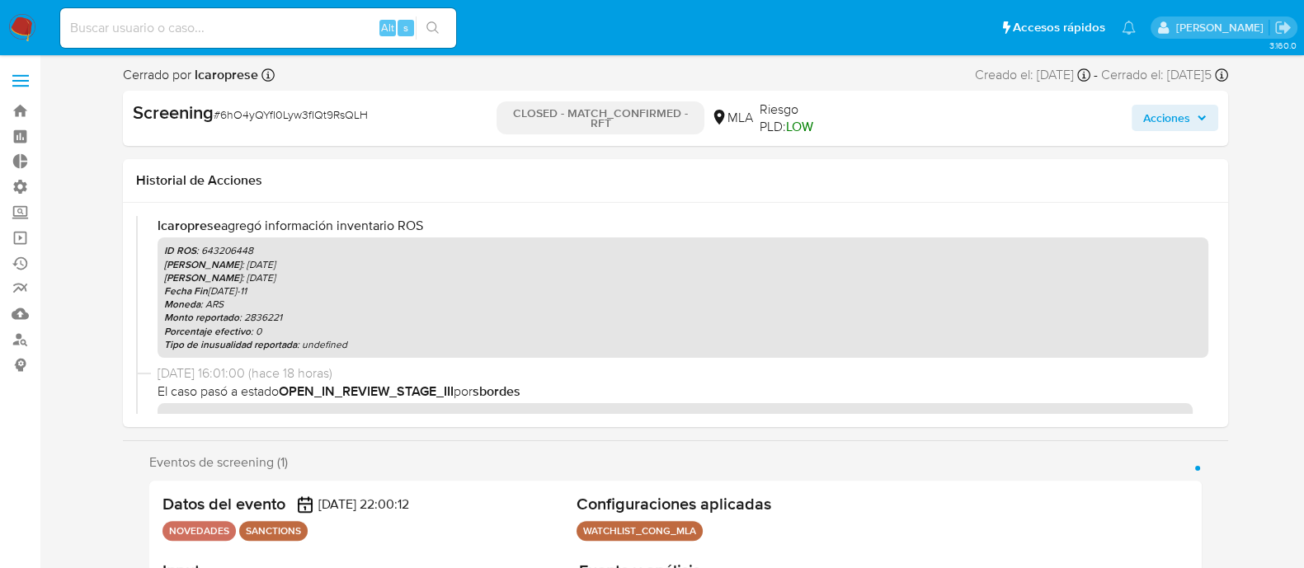
click at [351, 344] on p "Tipo de inusualidad reportada : undefined" at bounding box center [683, 344] width 1038 height 13
click at [392, 332] on p "Porcentaje efectivo : 0" at bounding box center [683, 331] width 1038 height 13
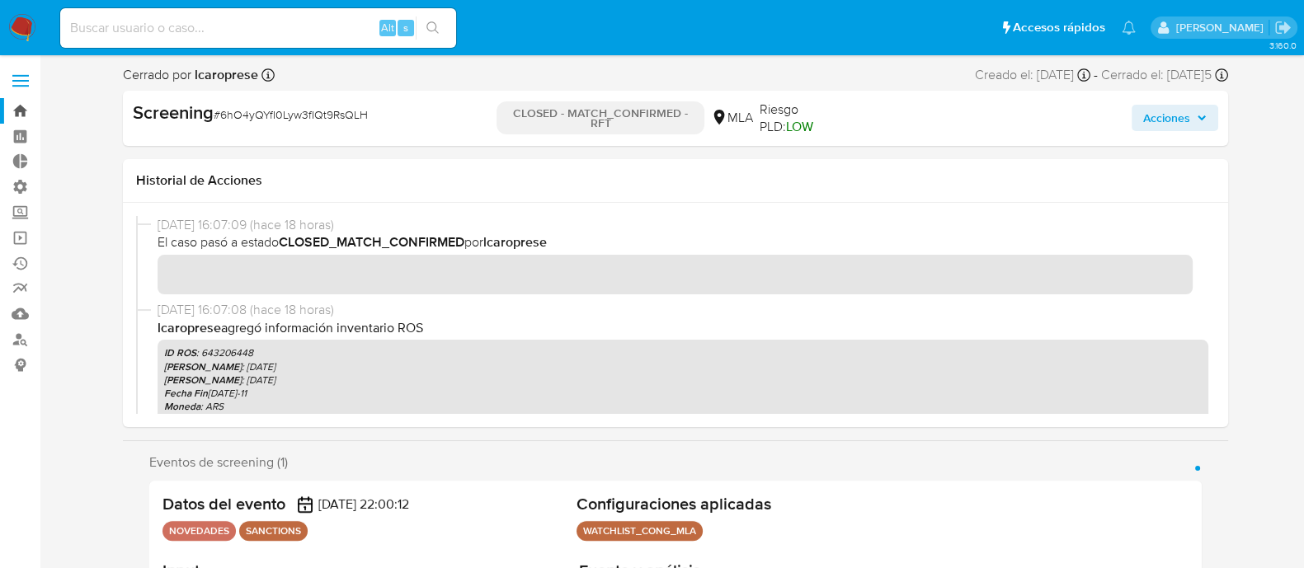
click at [34, 114] on link "Bandeja" at bounding box center [98, 111] width 196 height 26
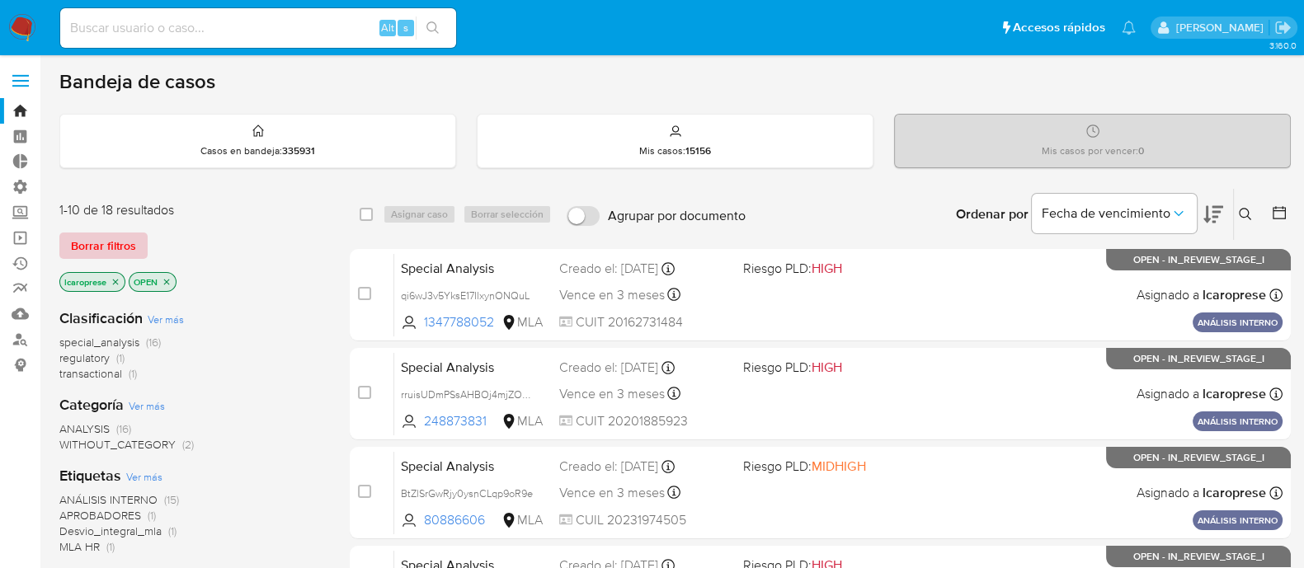
click at [134, 248] on span "Borrar filtros" at bounding box center [103, 245] width 65 height 23
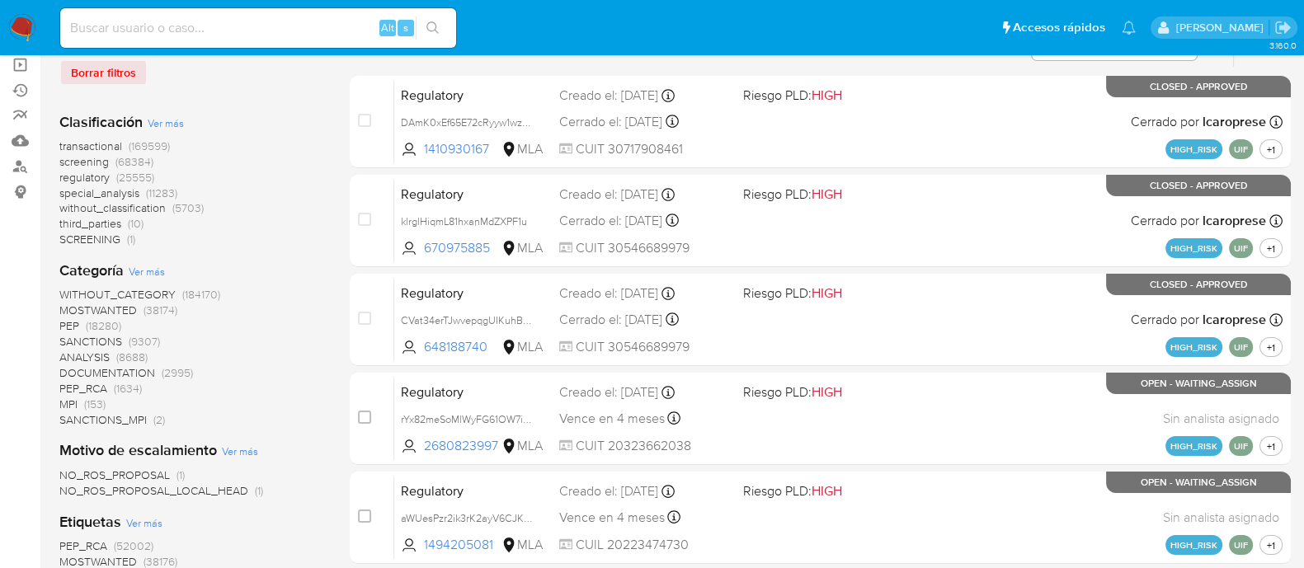
scroll to position [205, 0]
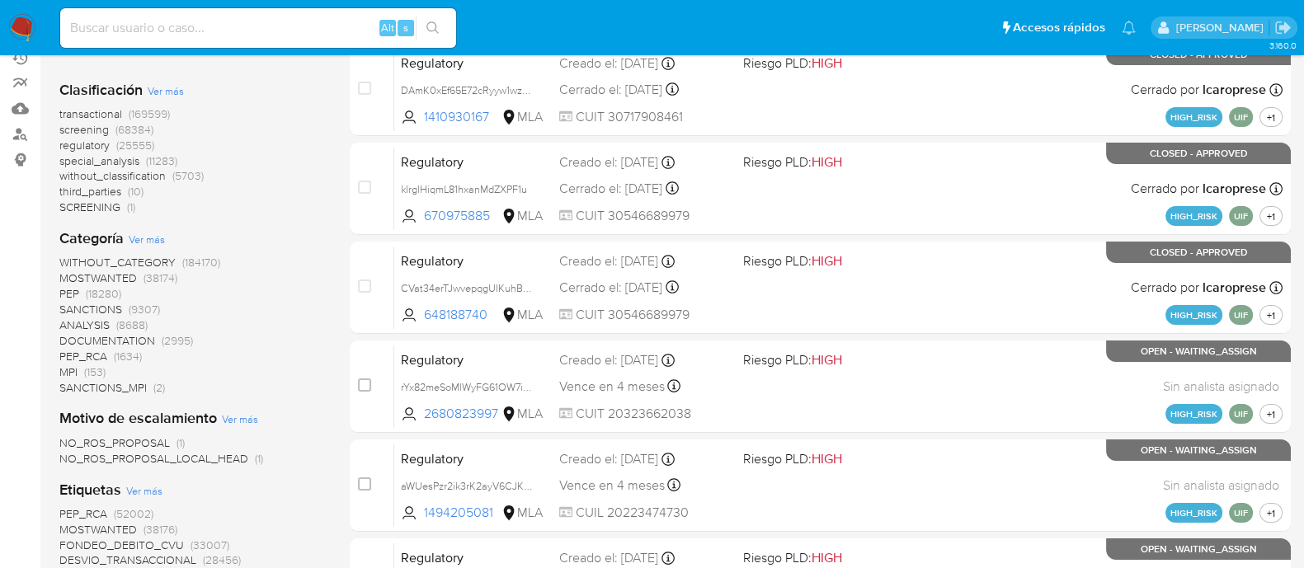
click at [72, 367] on span "MPI" at bounding box center [68, 372] width 18 height 16
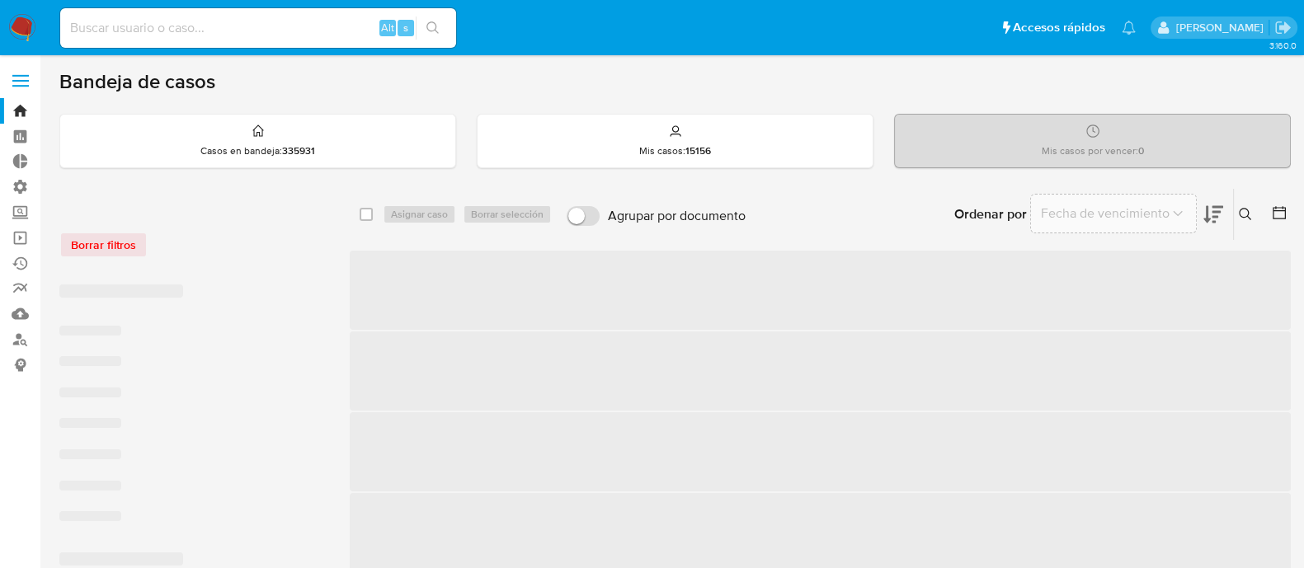
scroll to position [205, 0]
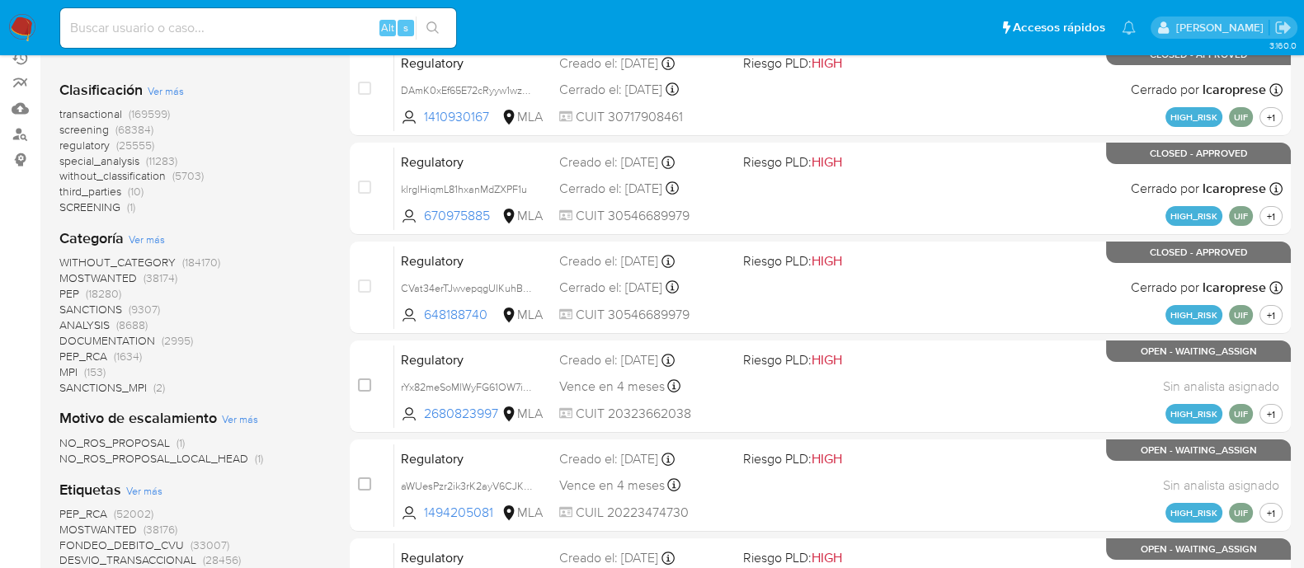
click at [111, 388] on span "SANCTIONS_MPI" at bounding box center [102, 387] width 87 height 16
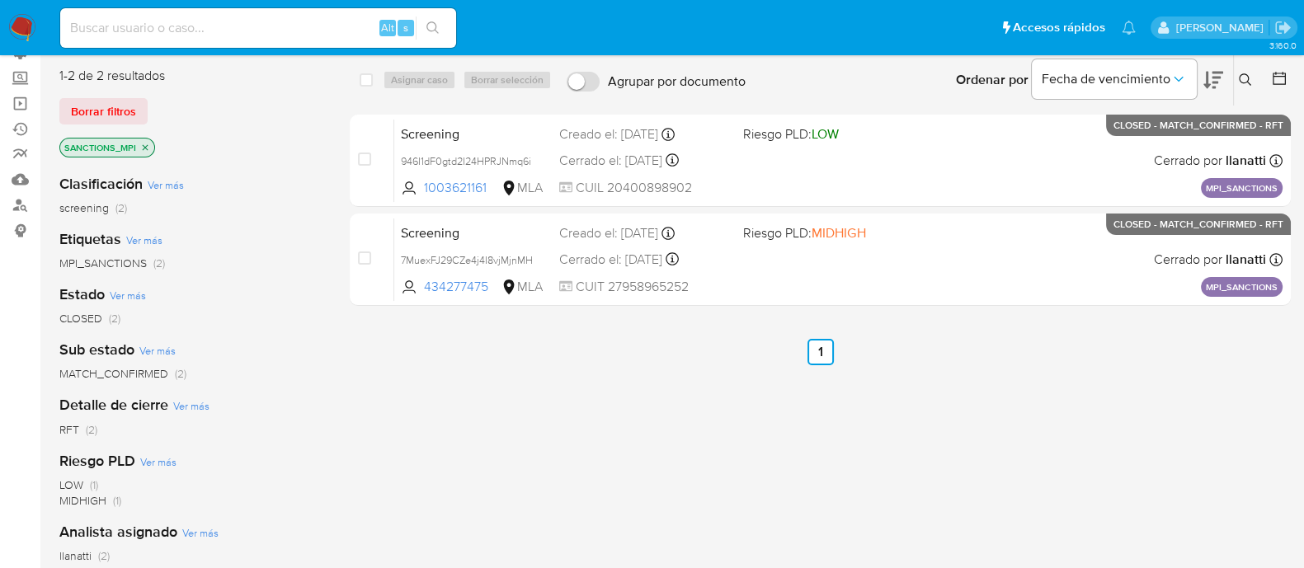
scroll to position [102, 0]
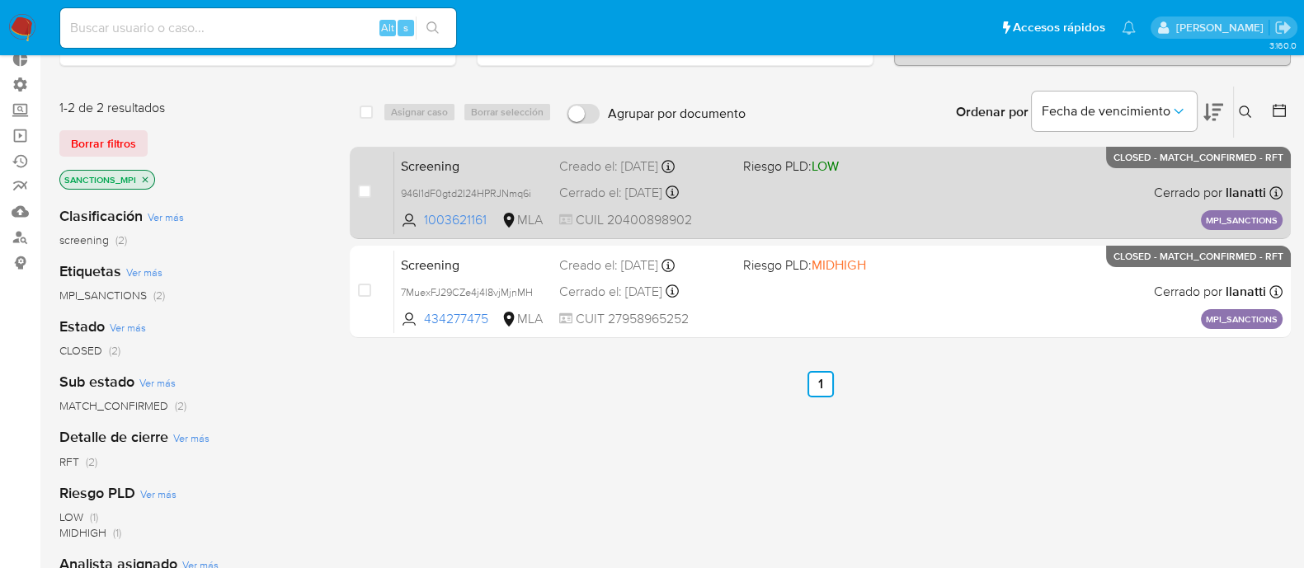
click at [521, 167] on span "Screening" at bounding box center [473, 164] width 145 height 21
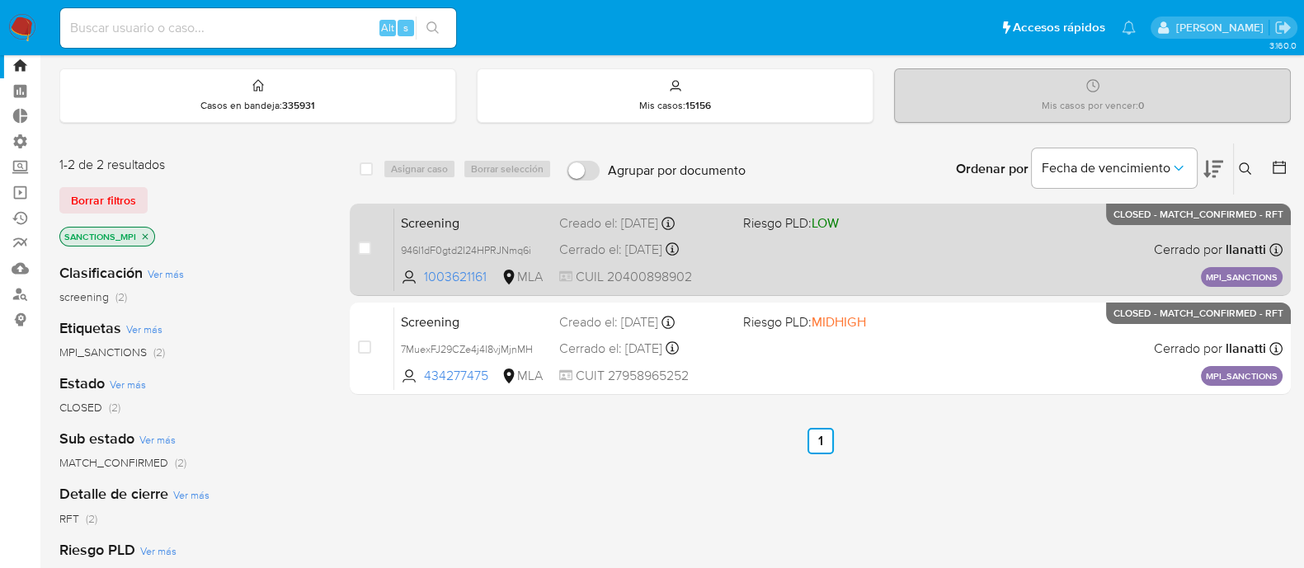
scroll to position [0, 0]
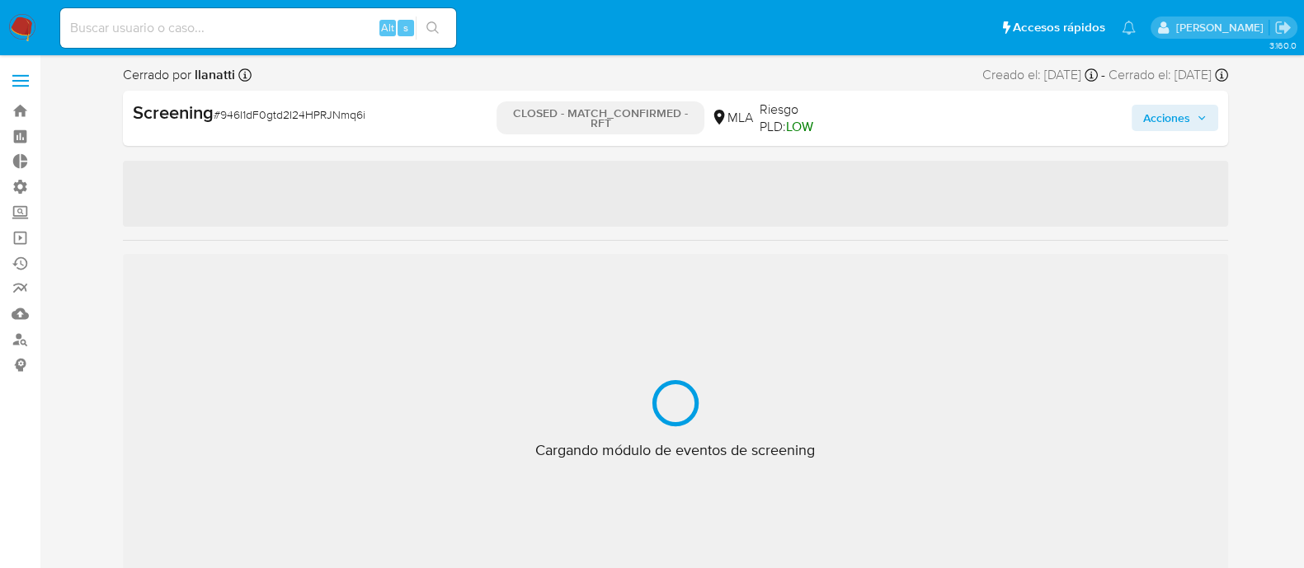
select select "10"
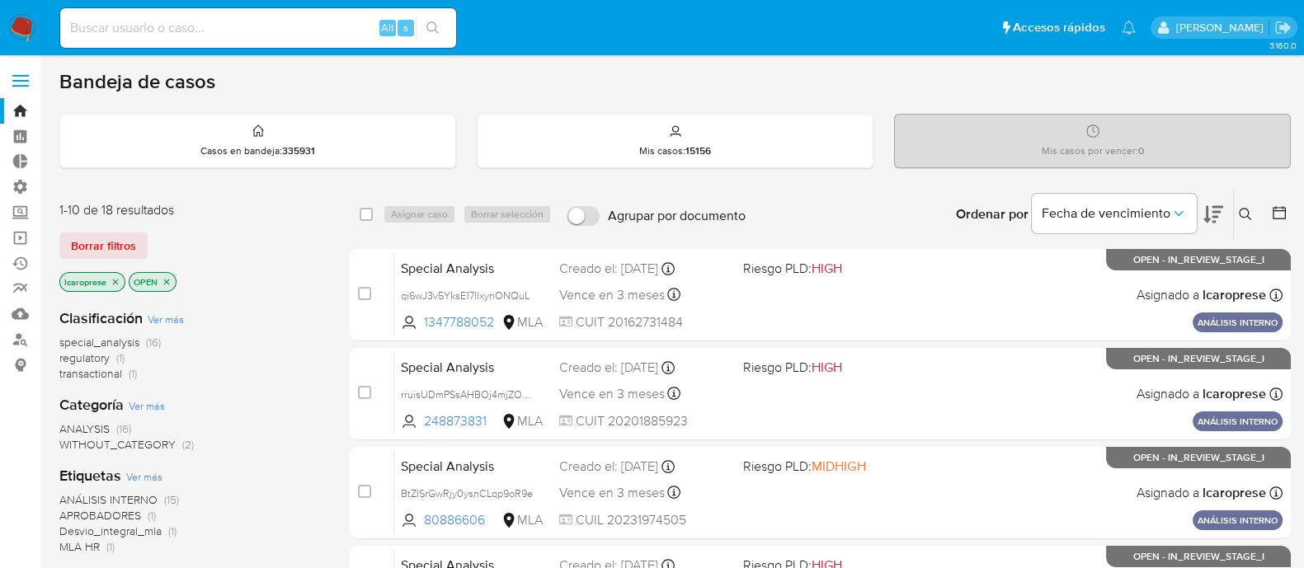
click at [250, 39] on div "Alt s" at bounding box center [258, 28] width 396 height 40
click at [266, 35] on input at bounding box center [258, 27] width 396 height 21
paste input "331383755"
type input "331383755"
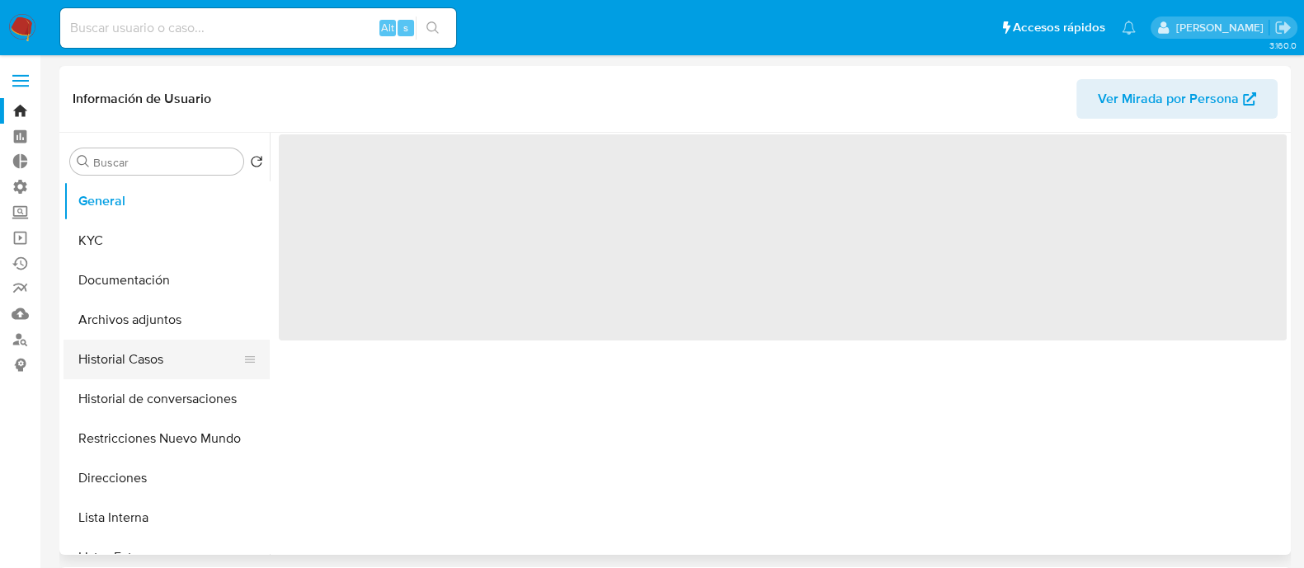
click at [155, 359] on button "Historial Casos" at bounding box center [160, 360] width 193 height 40
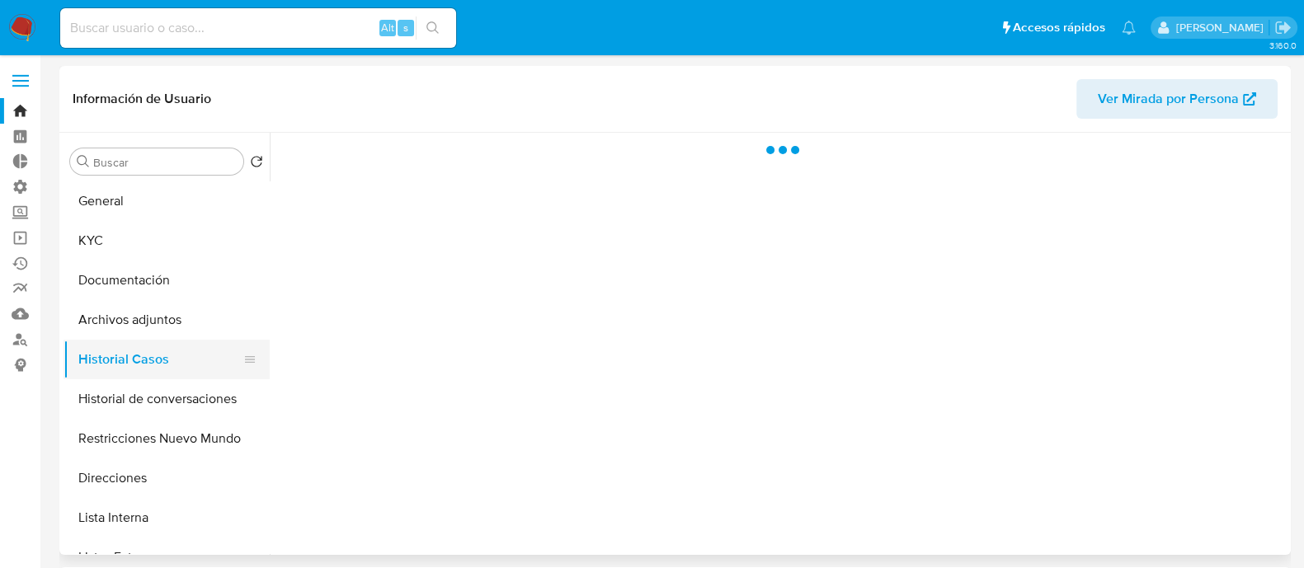
select select "10"
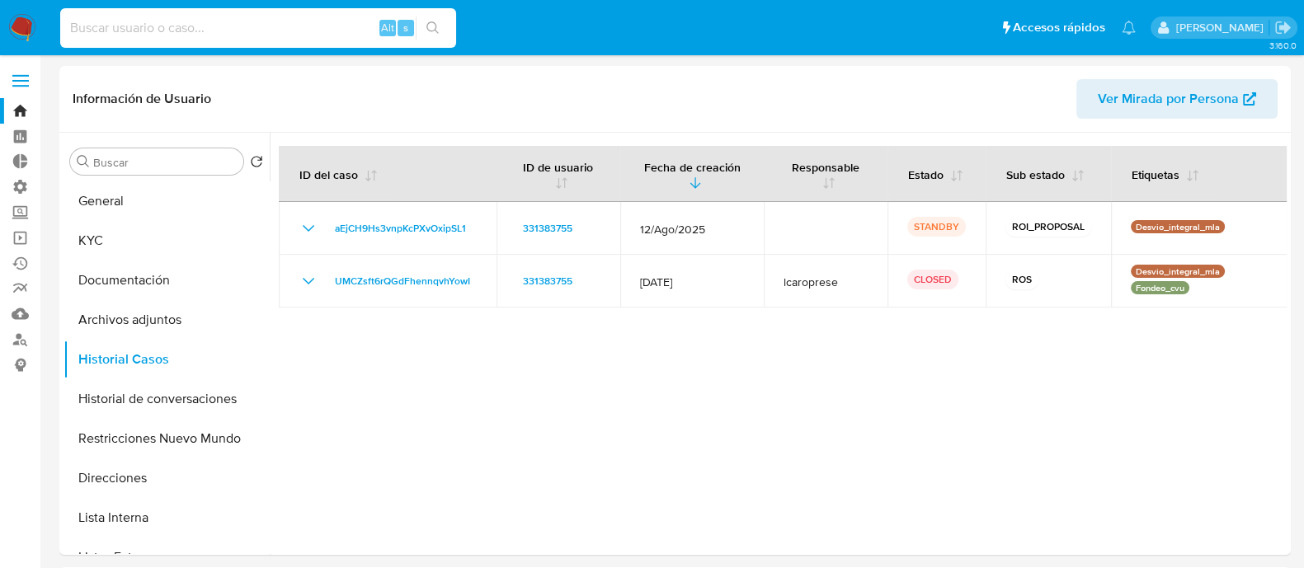
click at [210, 26] on input at bounding box center [258, 27] width 396 height 21
paste input "66122296"
type input "66122296"
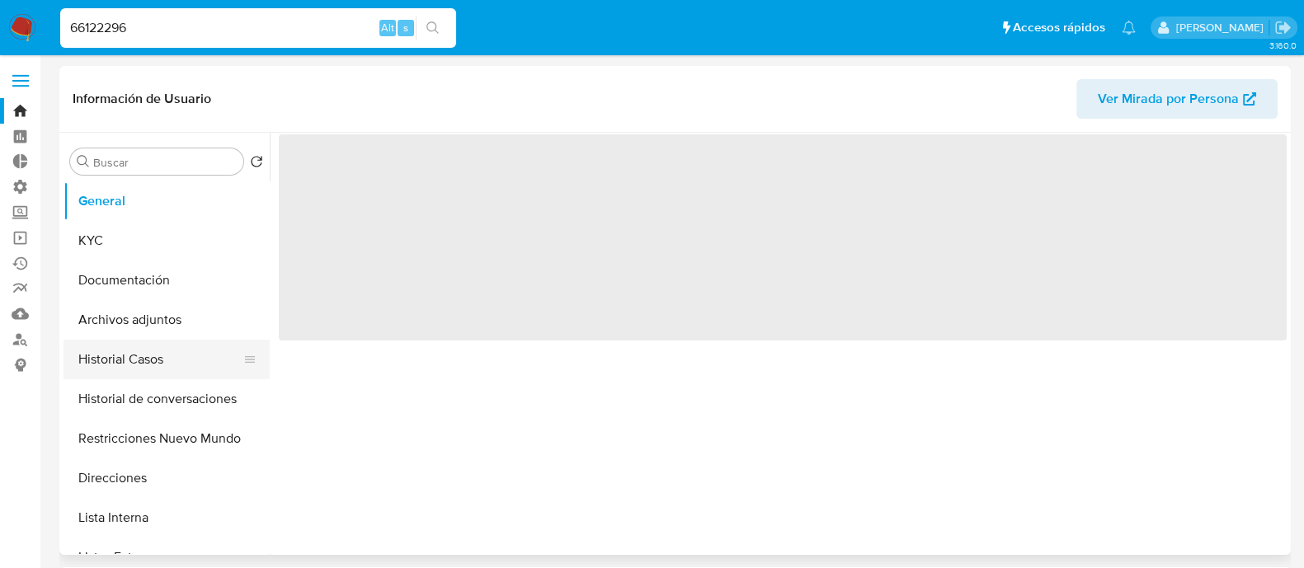
click at [132, 358] on button "Historial Casos" at bounding box center [160, 360] width 193 height 40
select select "10"
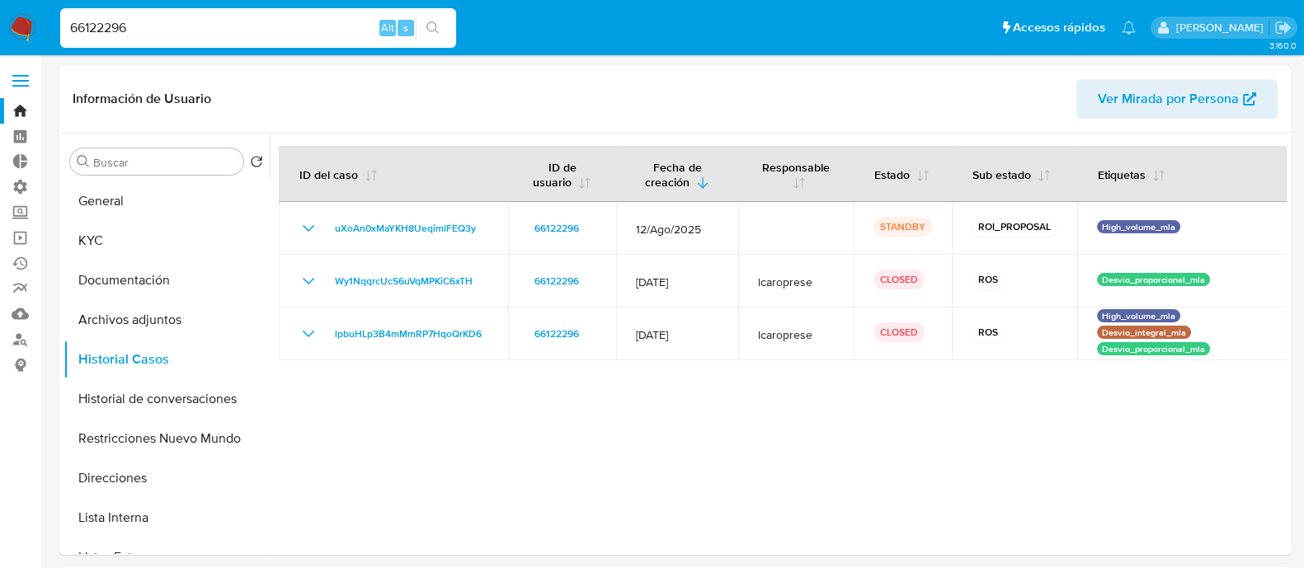
drag, startPoint x: 139, startPoint y: 20, endPoint x: 5, endPoint y: 18, distance: 134.5
click at [5, 18] on nav "Pausado Ver notificaciones 66122296 Alt s Accesos rápidos Presiona las siguient…" at bounding box center [652, 27] width 1304 height 55
paste input "1130432811"
type input "1130432811"
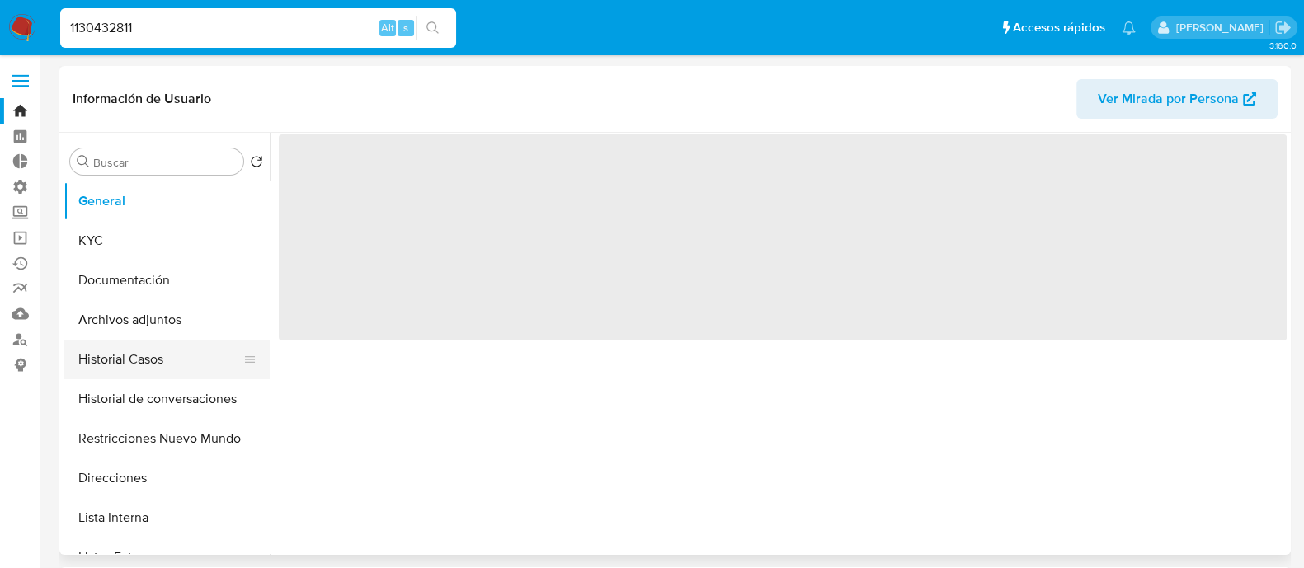
click at [153, 366] on button "Historial Casos" at bounding box center [160, 360] width 193 height 40
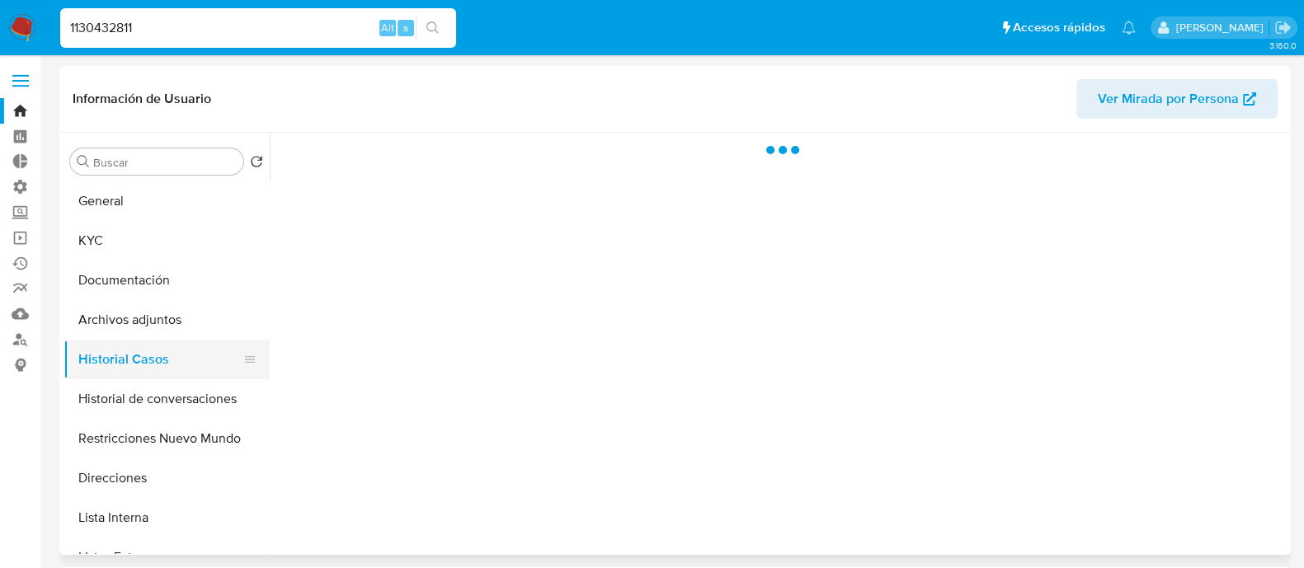
select select "10"
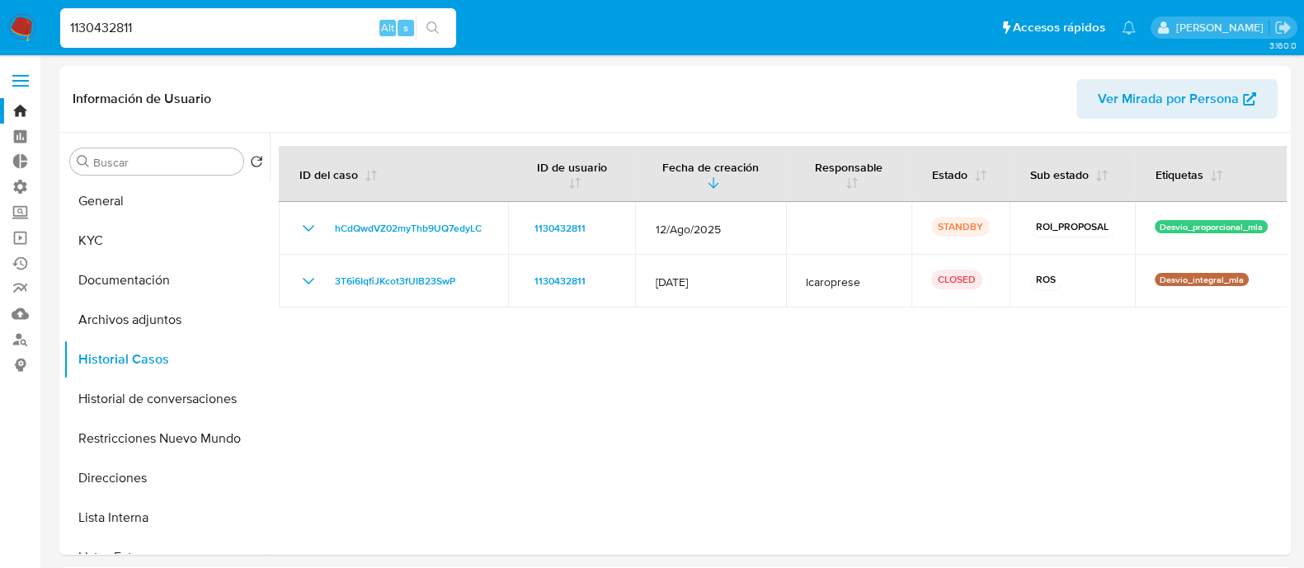
drag, startPoint x: 149, startPoint y: 15, endPoint x: 0, endPoint y: -27, distance: 155.1
paste input "2kY7ZXz4CVlKw135RhOMDHkb"
type input "2kY7ZXz4CVlKw135RhOMDHkb"
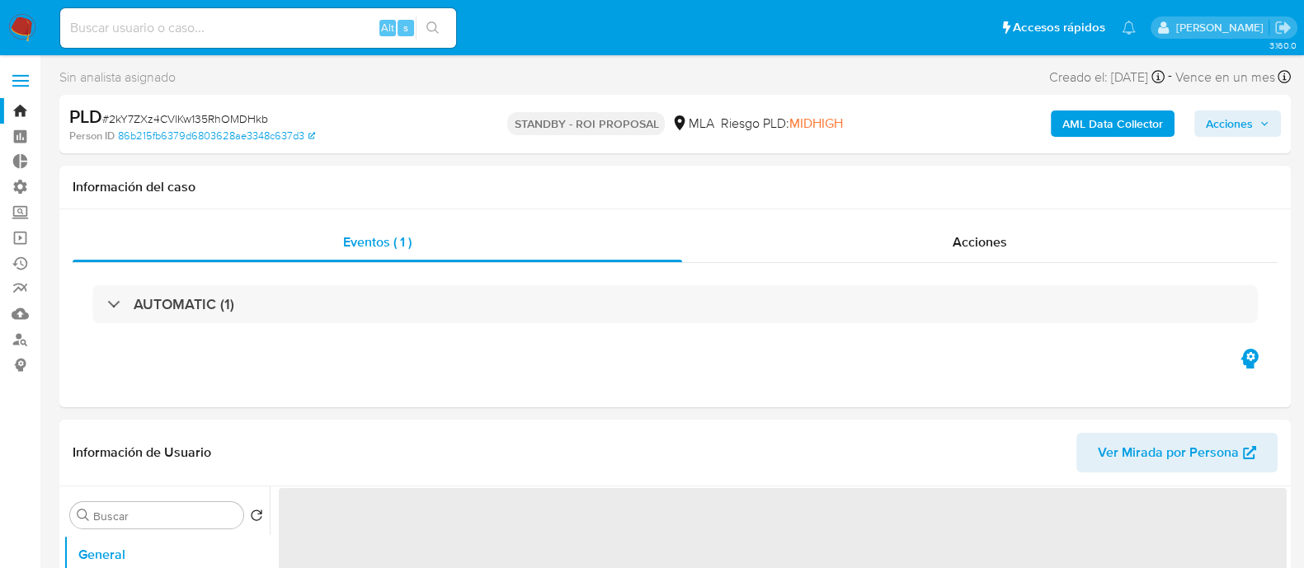
select select "10"
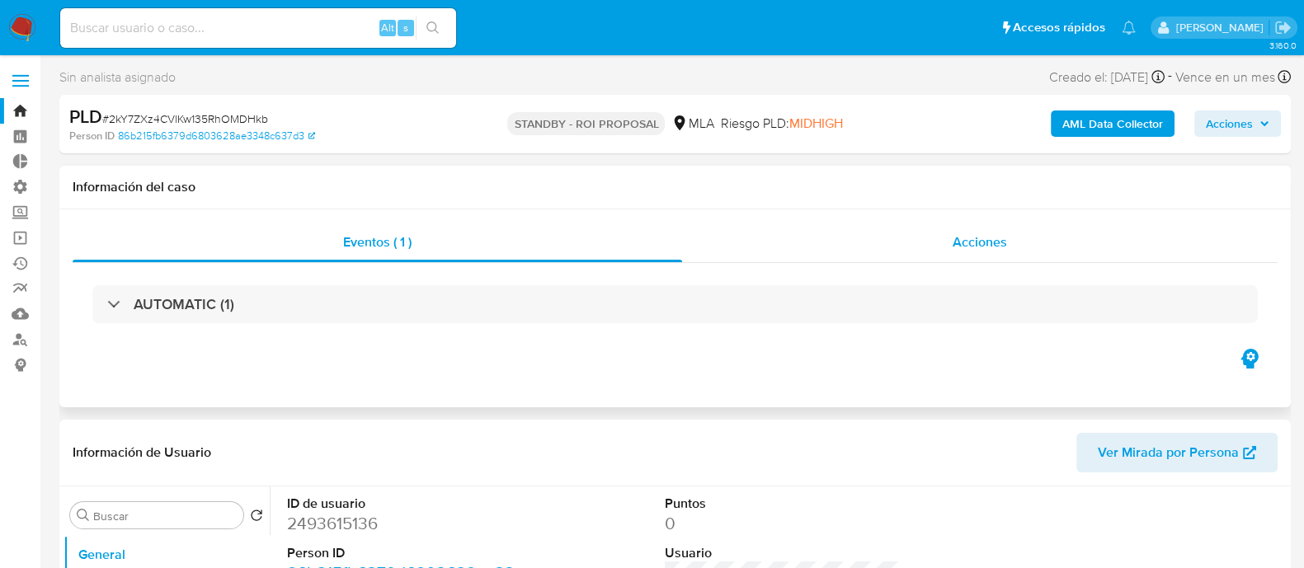
click at [873, 238] on div "Acciones" at bounding box center [979, 243] width 595 height 40
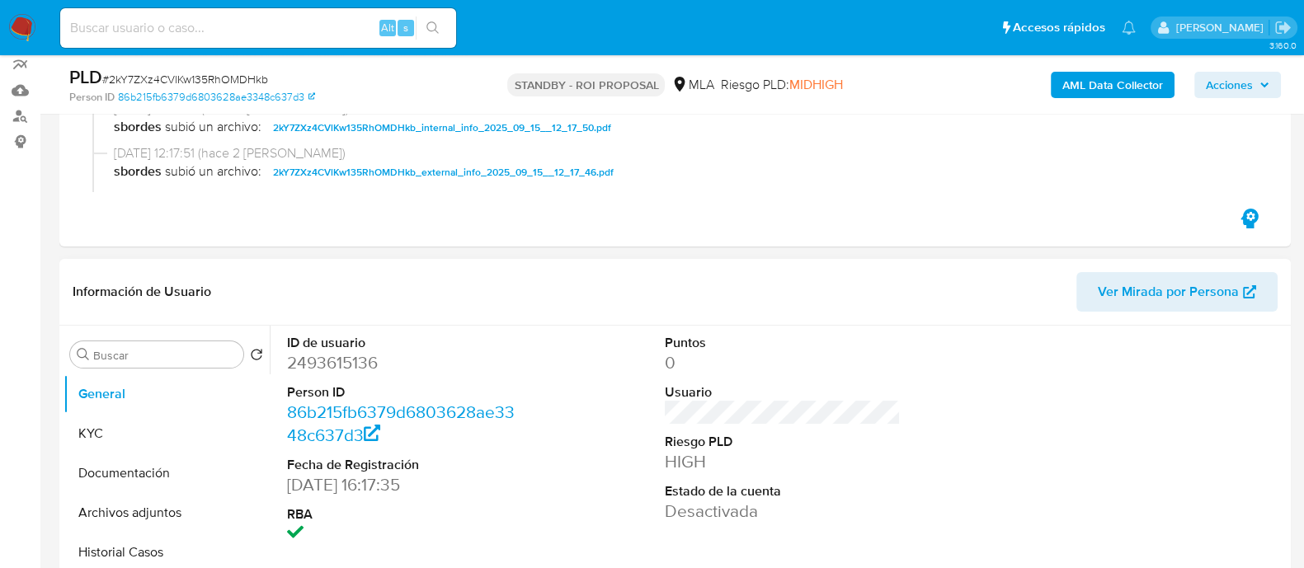
scroll to position [412, 0]
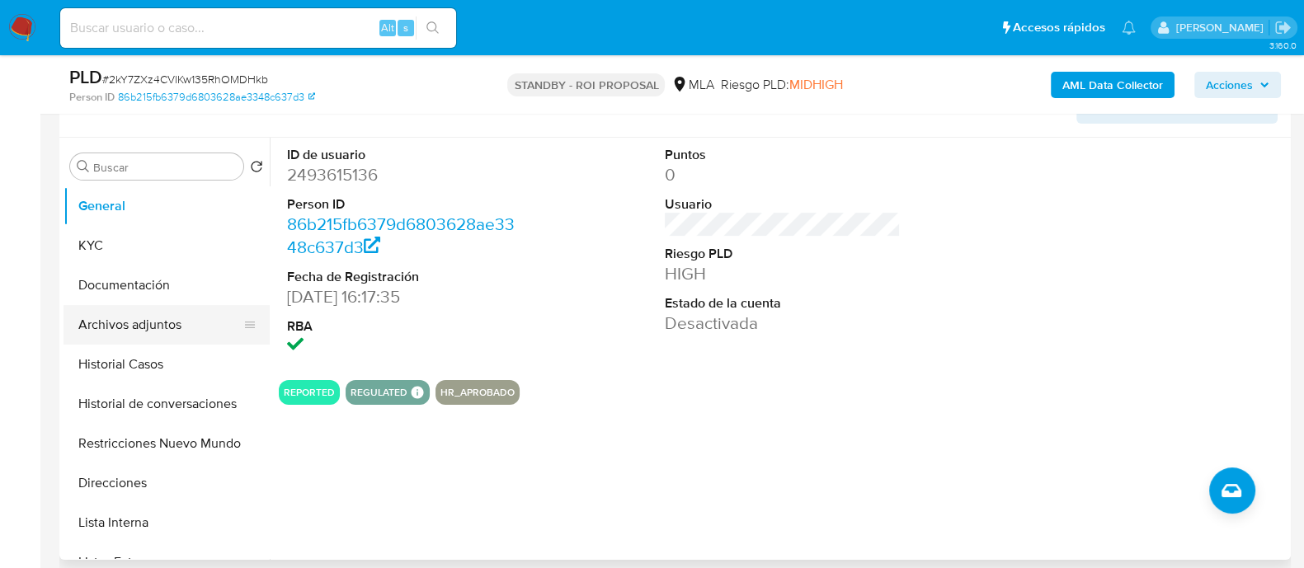
click at [161, 328] on button "Archivos adjuntos" at bounding box center [160, 325] width 193 height 40
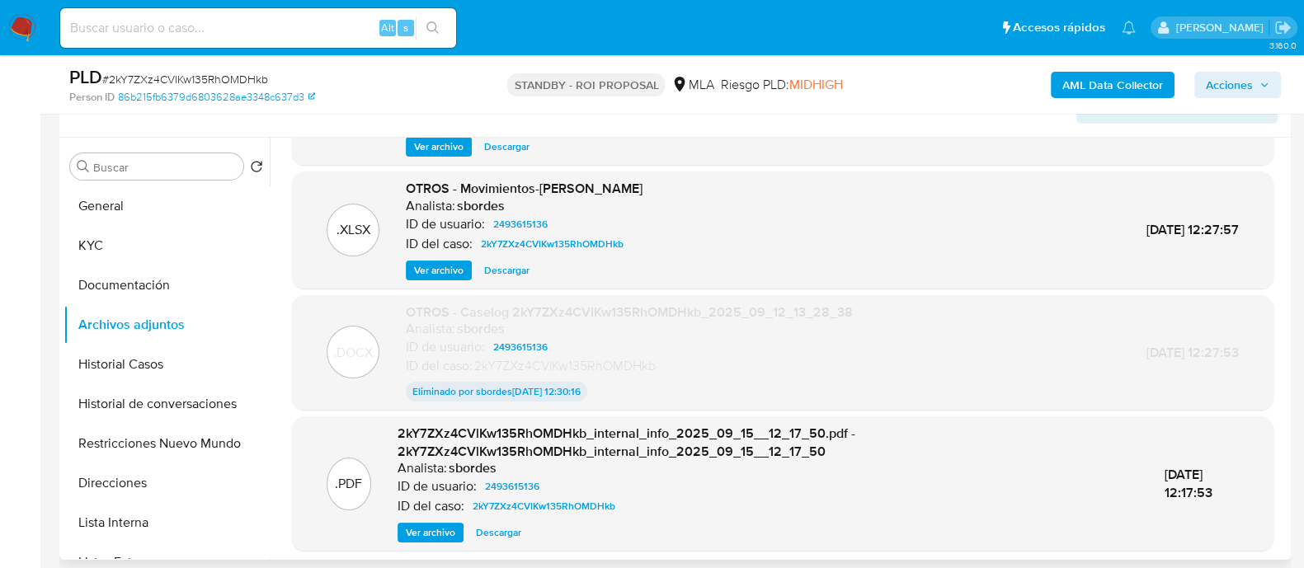
scroll to position [0, 0]
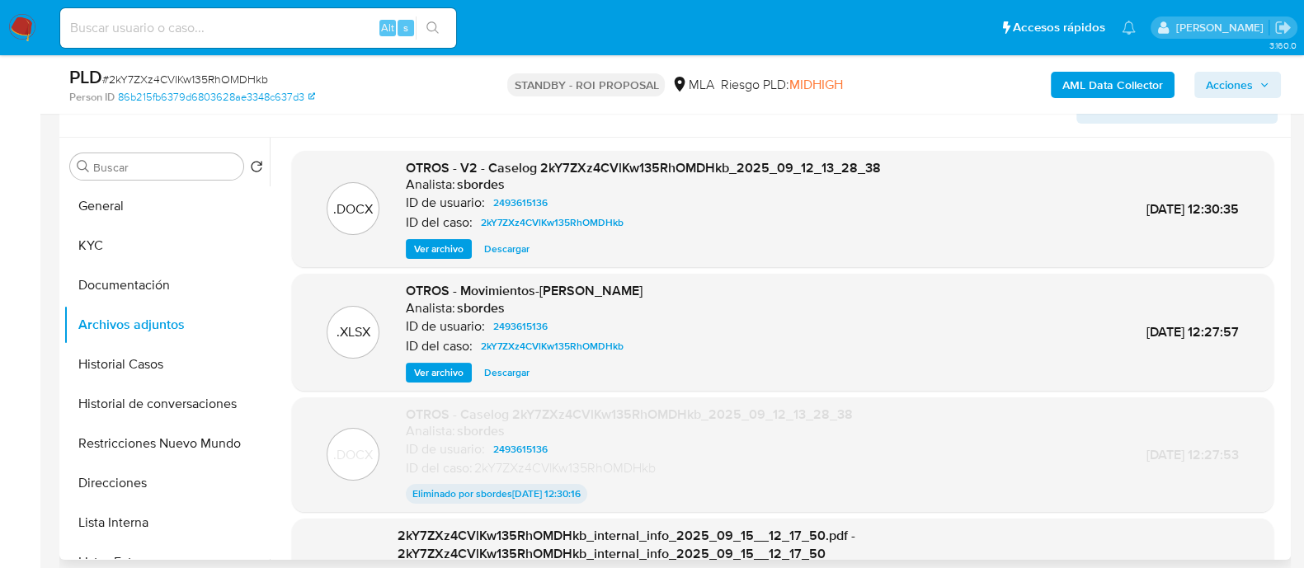
click at [448, 250] on span "Ver archivo" at bounding box center [438, 249] width 49 height 16
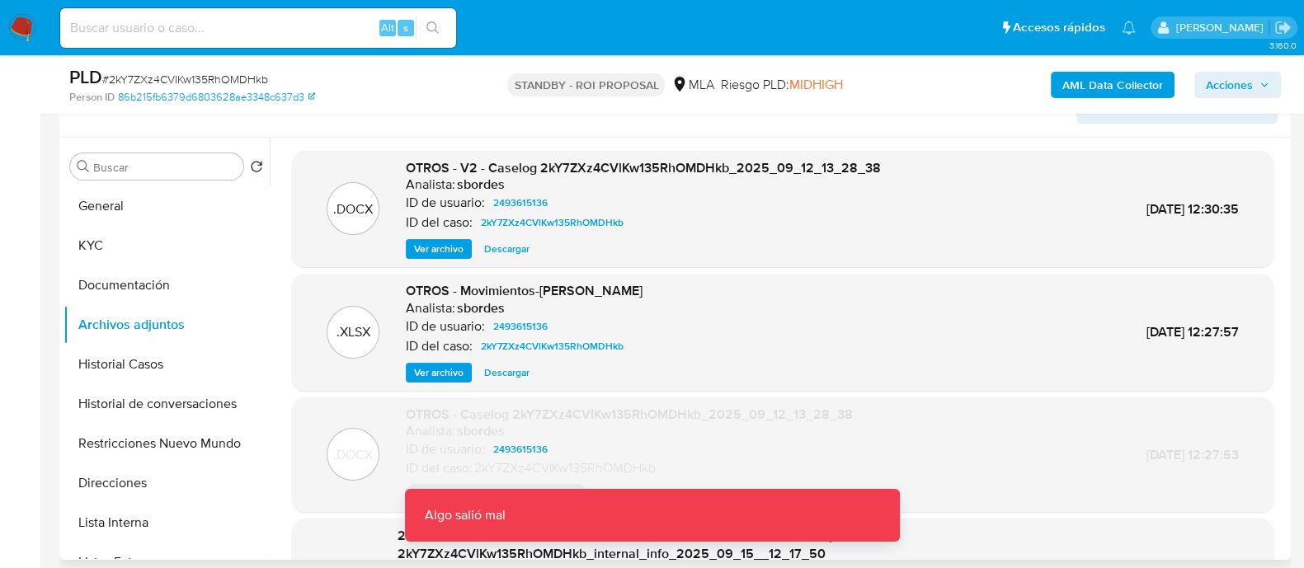
click at [177, 181] on div "Buscar Volver al orden por defecto General KYC Documentación Archivos adjuntos …" at bounding box center [167, 350] width 206 height 420
click at [172, 204] on button "General" at bounding box center [160, 206] width 193 height 40
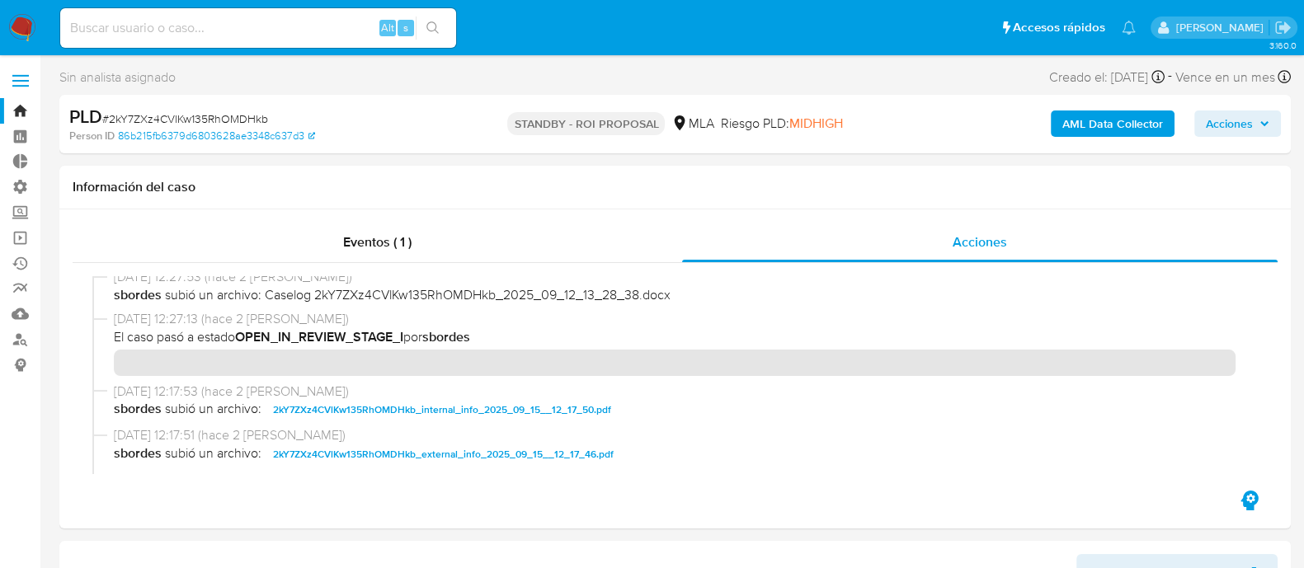
click at [22, 105] on link "Bandeja" at bounding box center [98, 111] width 196 height 26
